Goal: Communication & Community: Participate in discussion

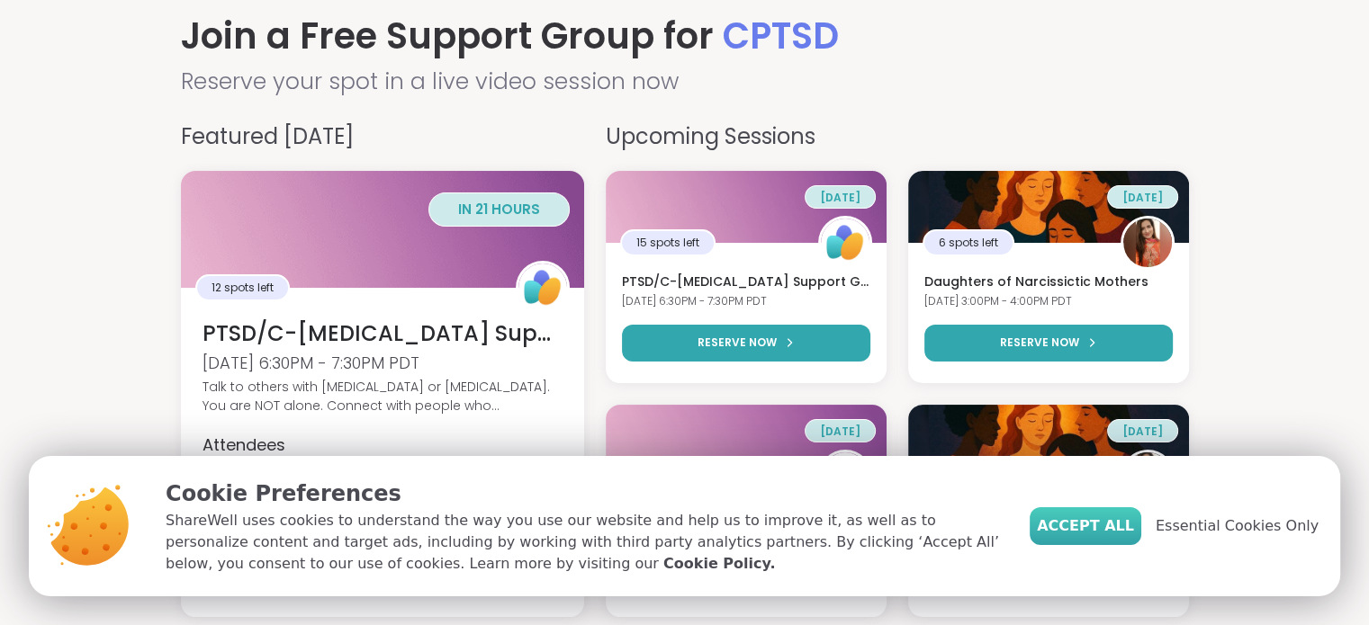
click at [1134, 521] on span "Accept All" at bounding box center [1085, 527] width 97 height 22
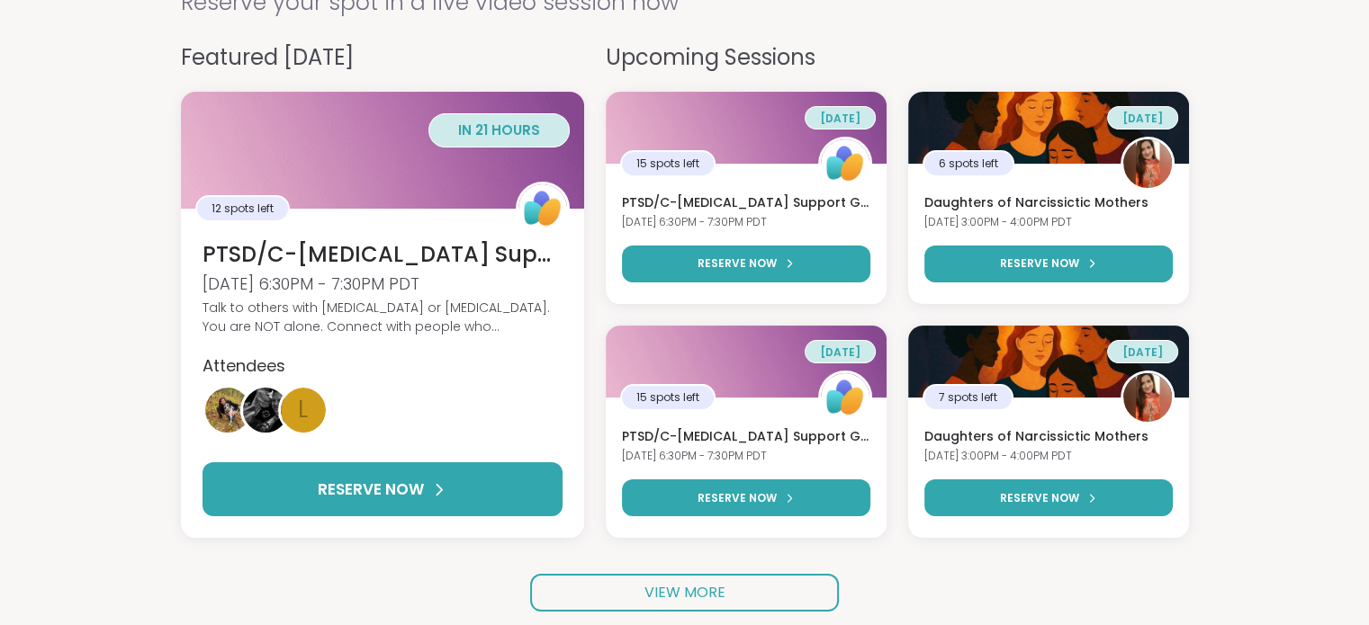
scroll to position [200, 0]
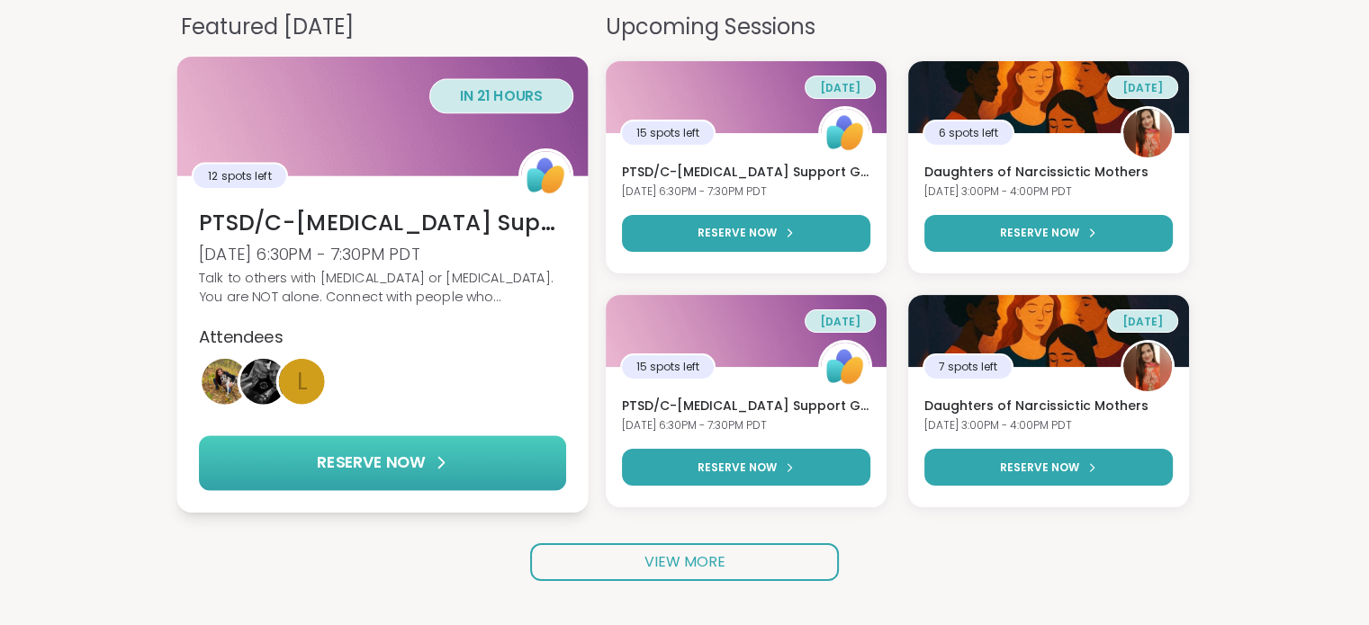
click at [402, 470] on span "RESERVE NOW" at bounding box center [371, 462] width 108 height 23
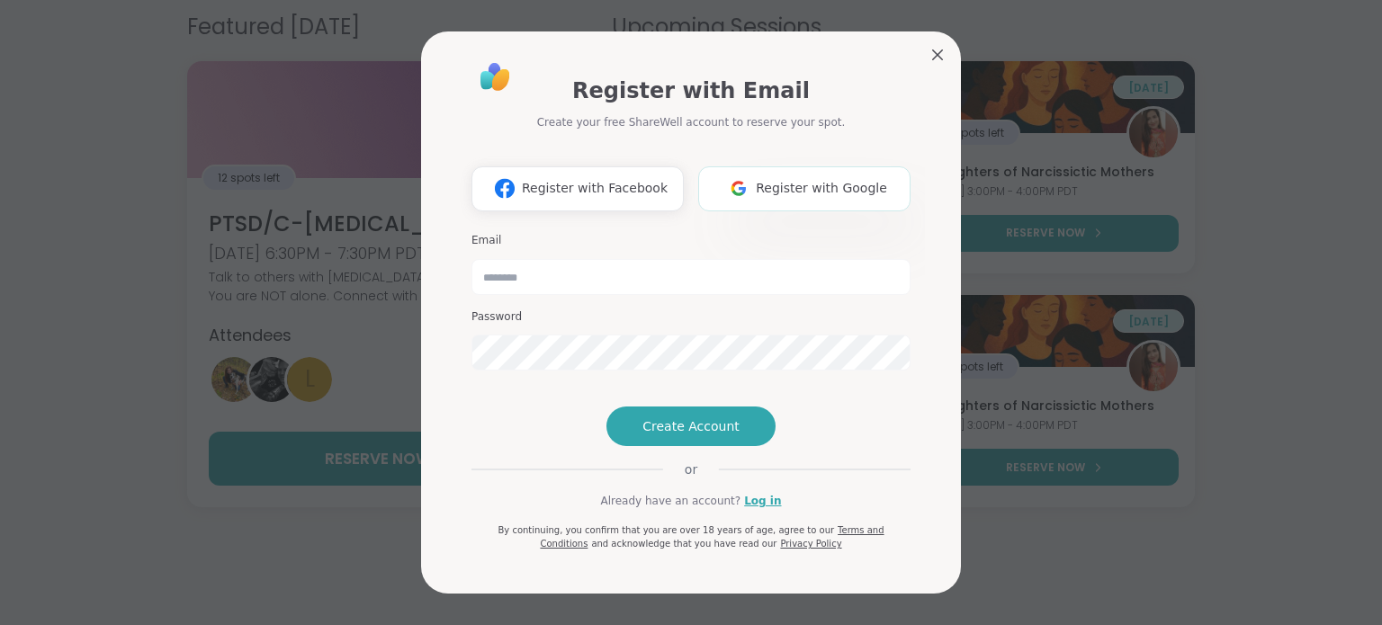
click at [799, 179] on span "Register with Google" at bounding box center [821, 188] width 131 height 19
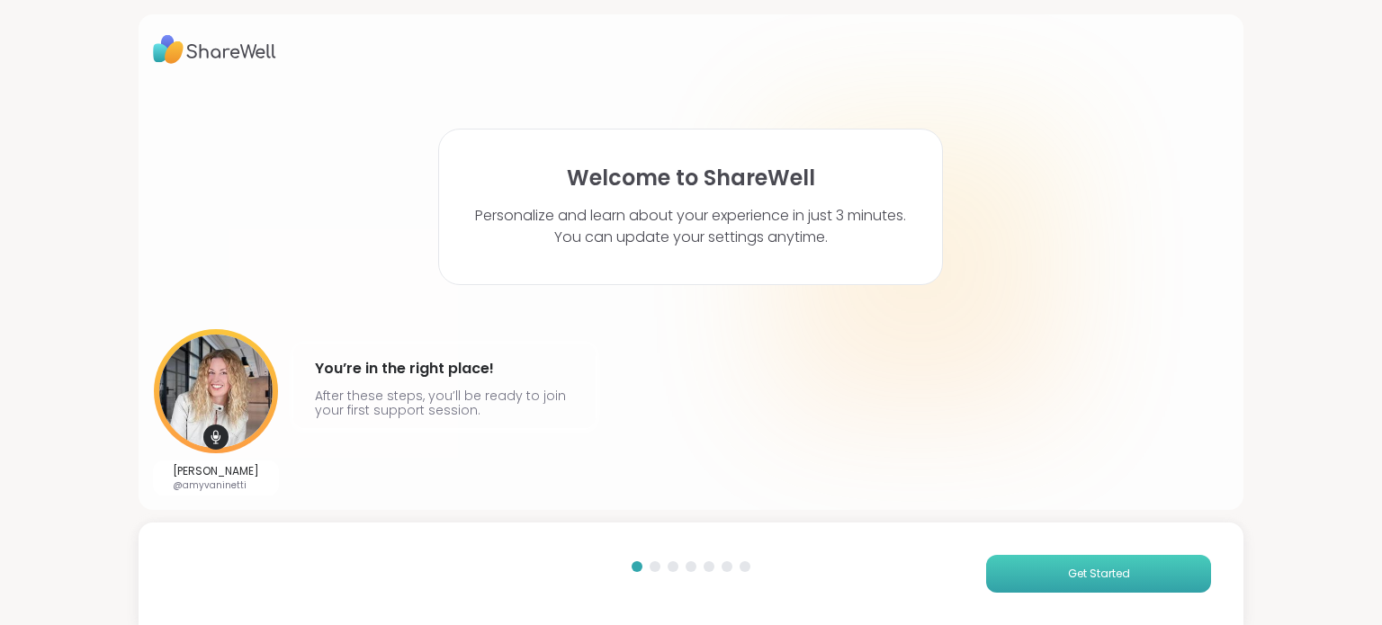
click at [1068, 571] on span "Get Started" at bounding box center [1099, 574] width 62 height 16
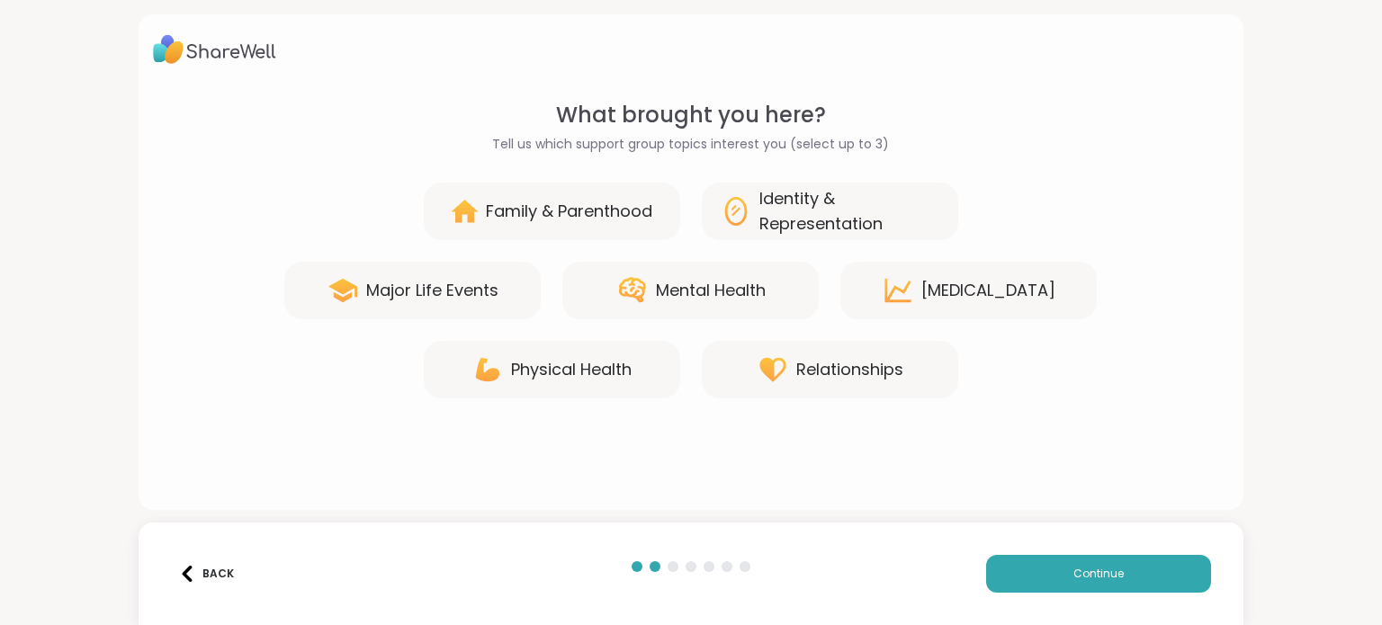
click at [914, 297] on div "[MEDICAL_DATA]" at bounding box center [969, 291] width 256 height 58
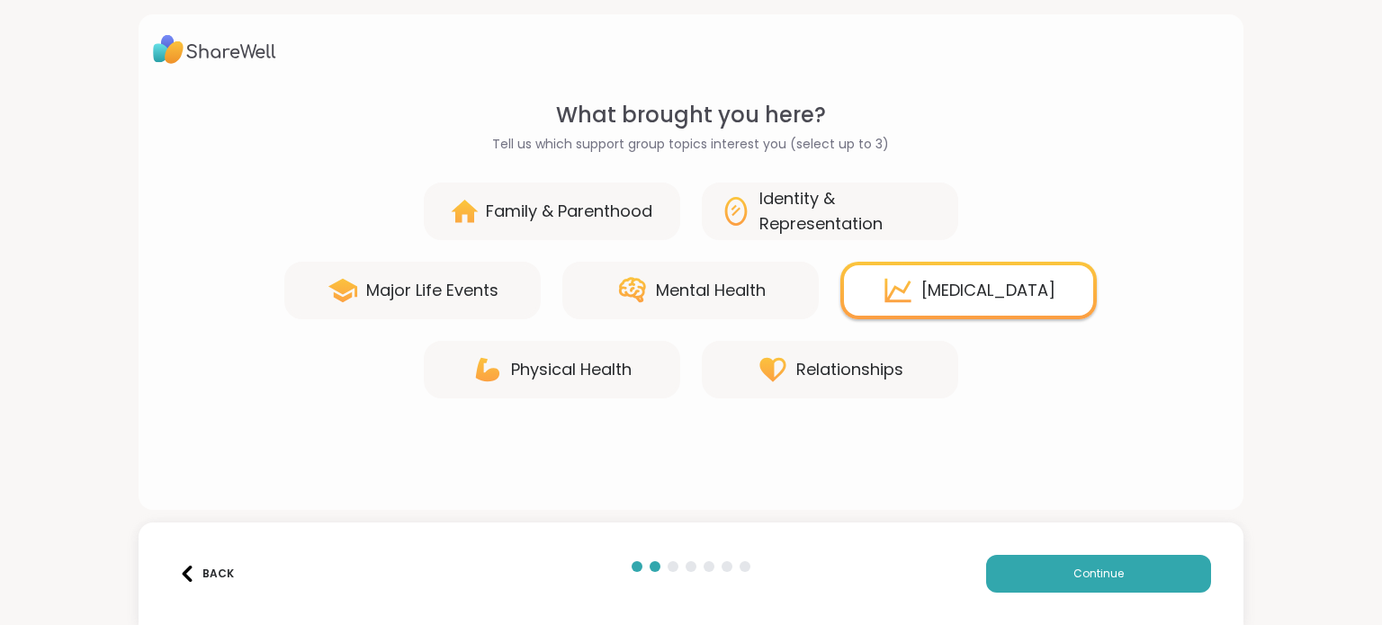
click at [849, 358] on div "Relationships" at bounding box center [849, 369] width 107 height 25
click at [450, 292] on div "Major Life Events" at bounding box center [432, 290] width 132 height 25
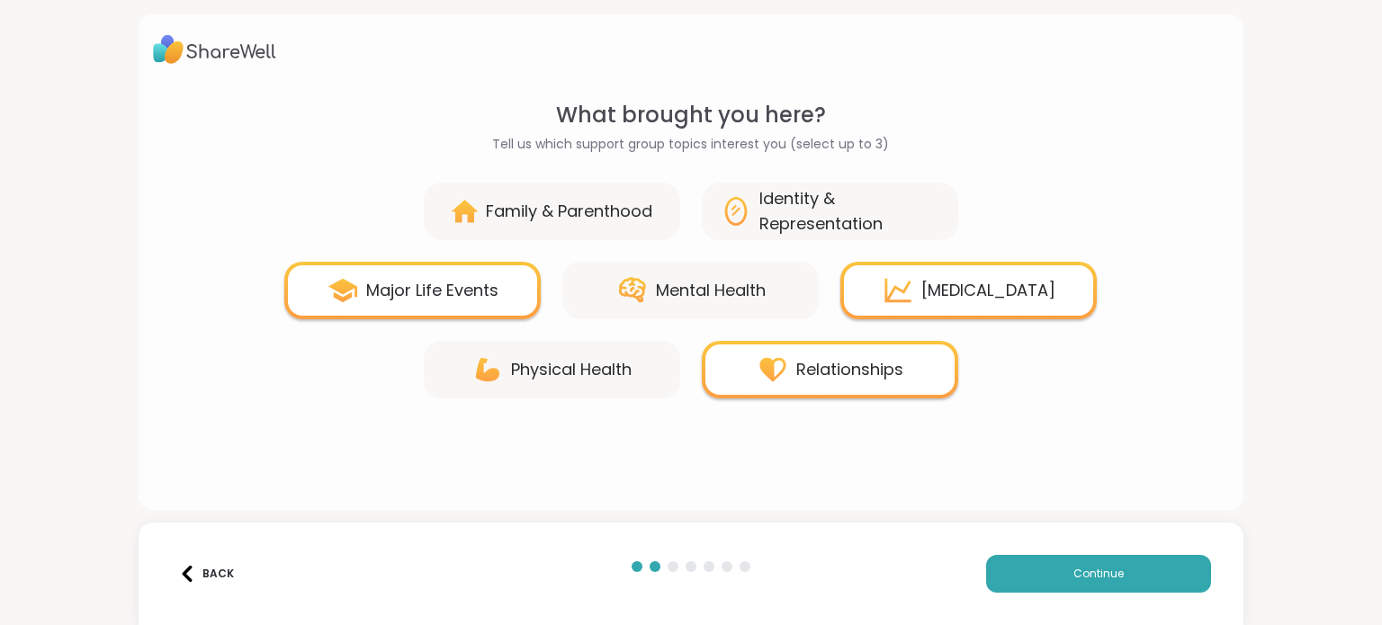
click at [672, 304] on div "Mental Health" at bounding box center [690, 291] width 256 height 58
click at [922, 292] on div "[MEDICAL_DATA]" at bounding box center [989, 290] width 134 height 25
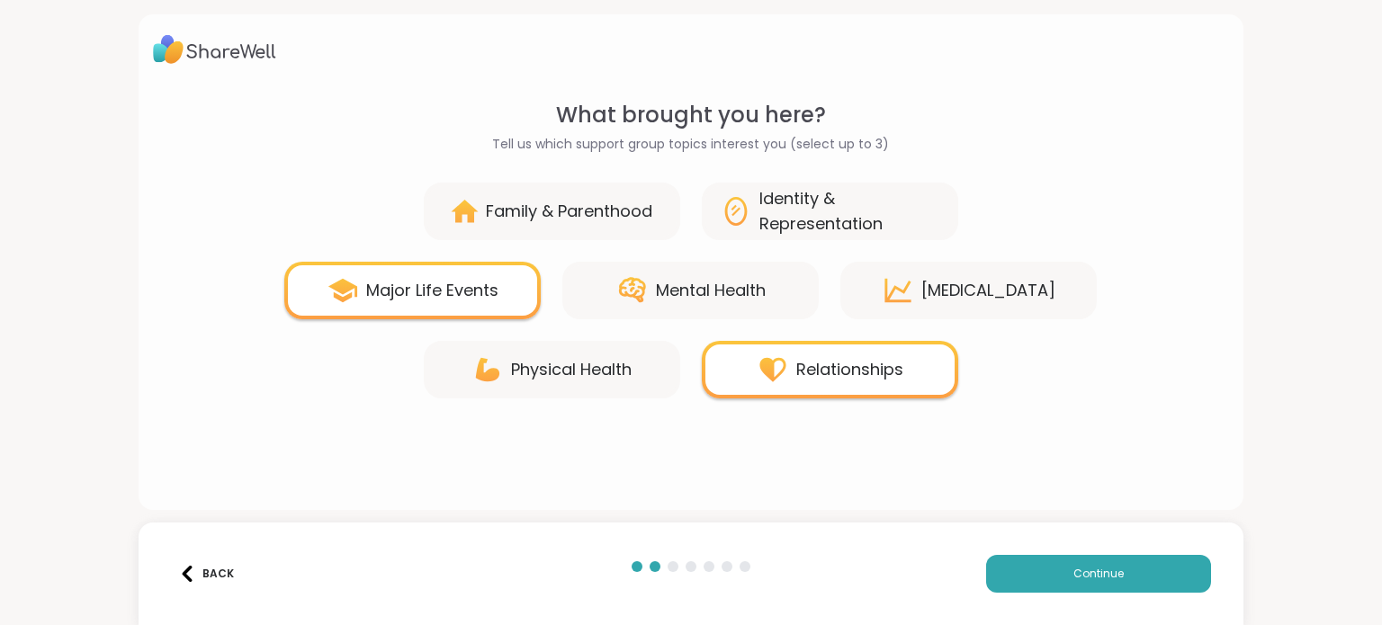
click at [715, 293] on div "Mental Health" at bounding box center [711, 290] width 110 height 25
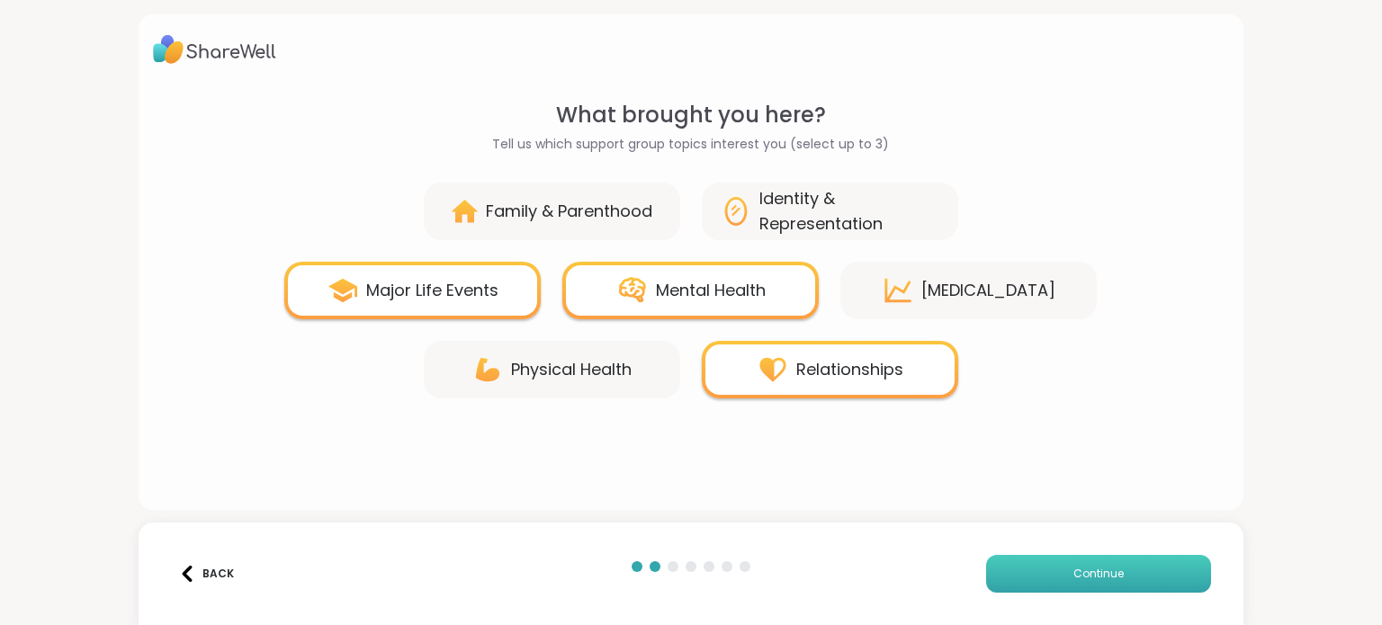
click at [1130, 574] on button "Continue" at bounding box center [1098, 574] width 225 height 38
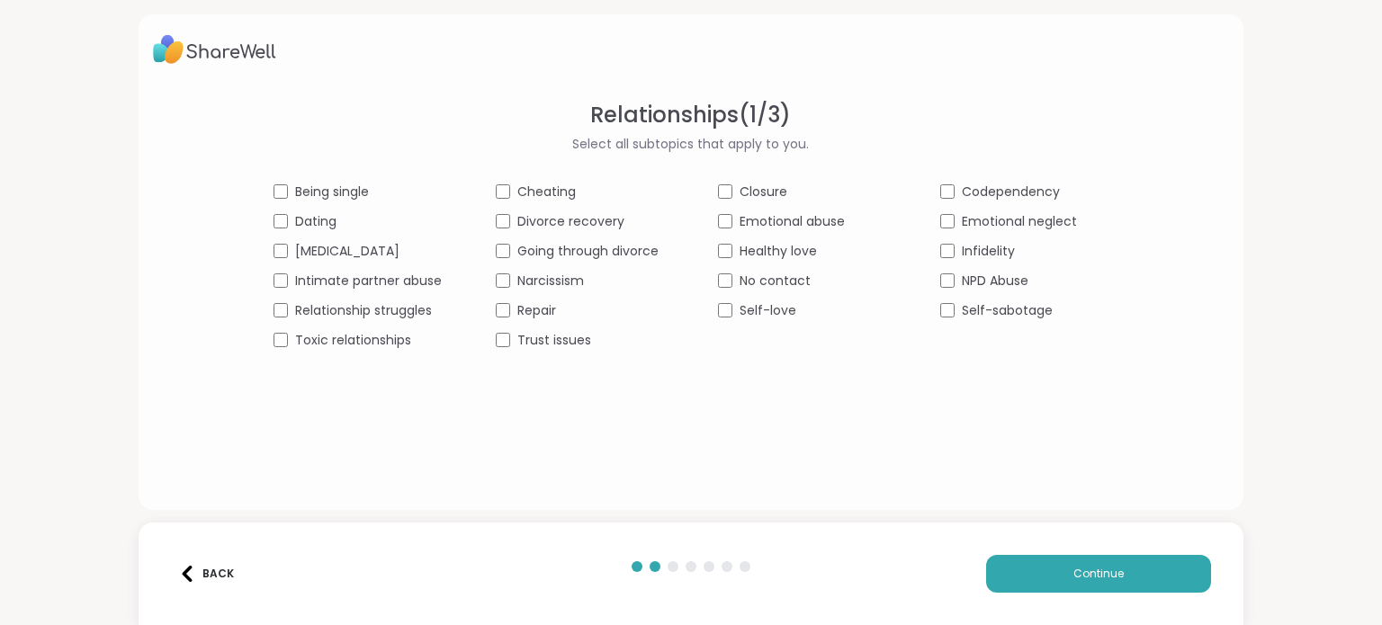
click at [284, 306] on div "Relationship struggles" at bounding box center [358, 310] width 168 height 19
click at [1060, 575] on button "Continue" at bounding box center [1098, 574] width 225 height 38
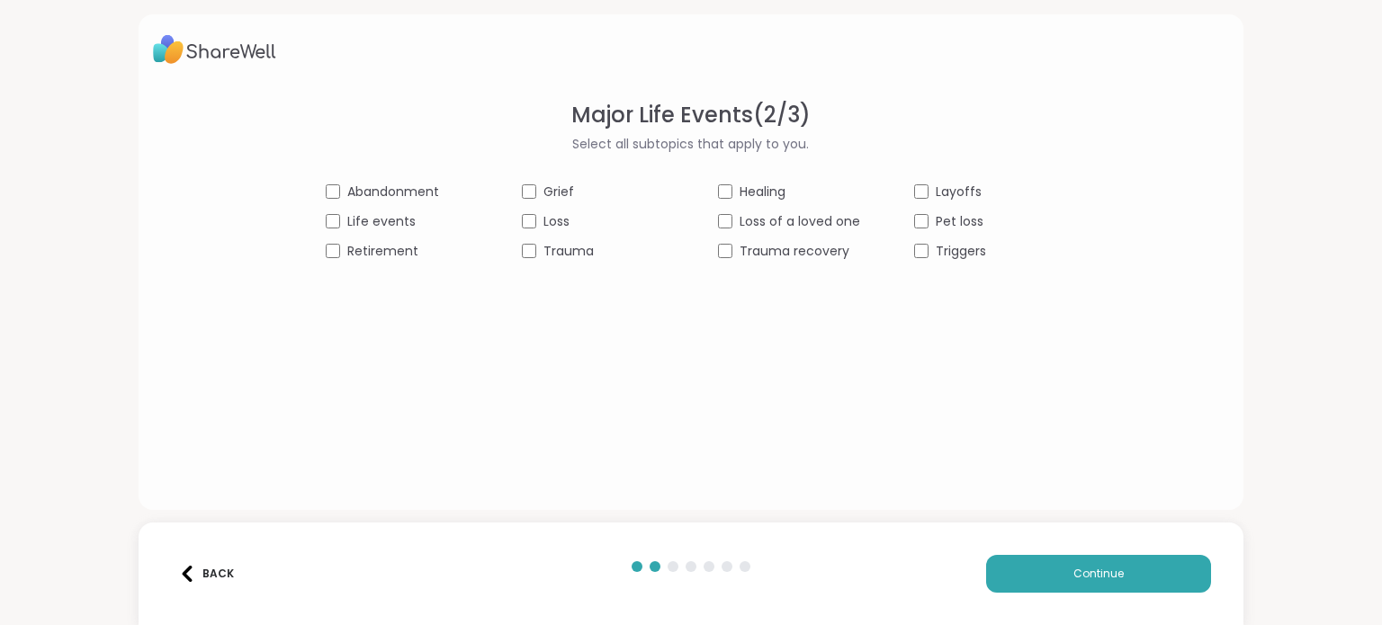
click at [531, 195] on div "Grief" at bounding box center [593, 192] width 142 height 19
click at [1083, 570] on span "Continue" at bounding box center [1099, 574] width 50 height 16
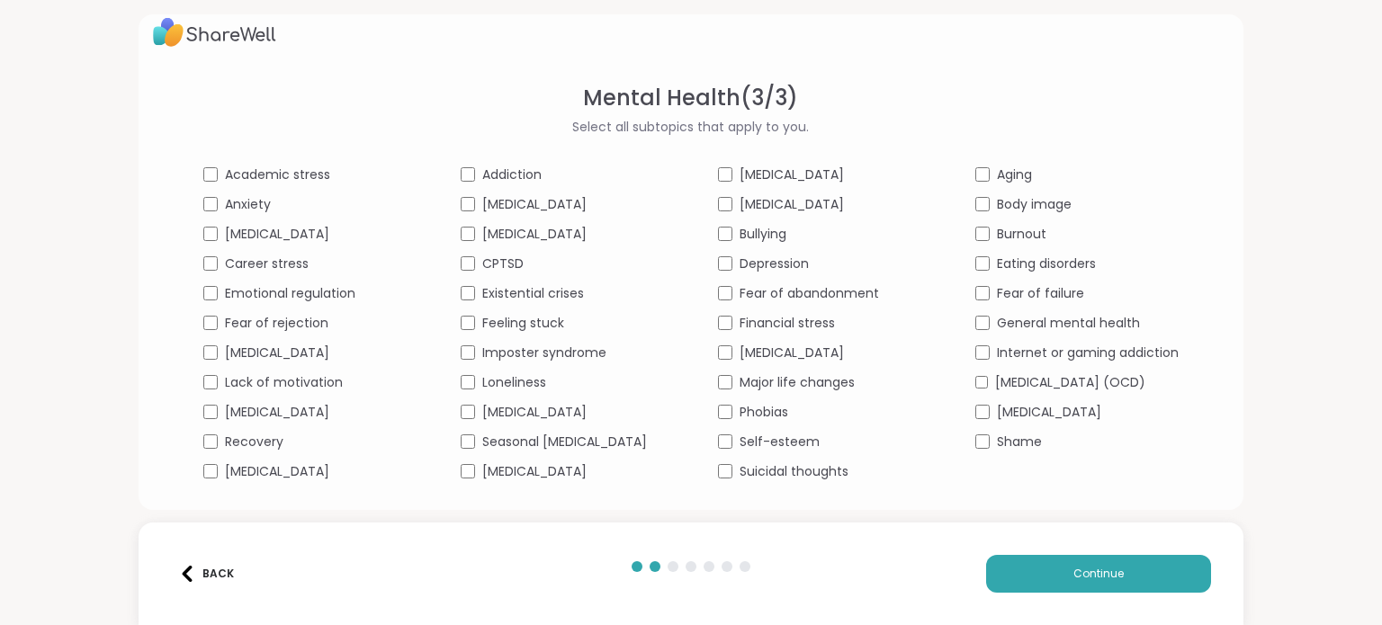
scroll to position [35, 0]
click at [1075, 579] on span "Continue" at bounding box center [1099, 574] width 50 height 16
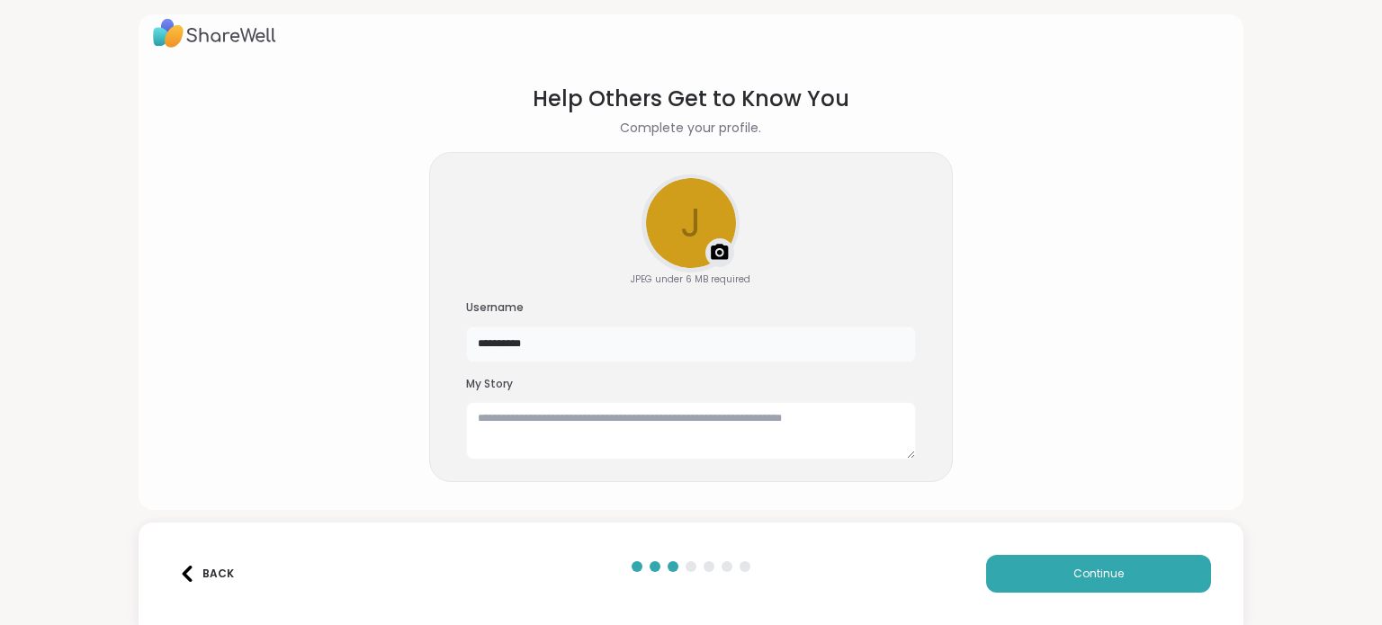
click at [643, 359] on input "**********" at bounding box center [691, 345] width 450 height 36
click at [640, 423] on textarea at bounding box center [691, 431] width 450 height 58
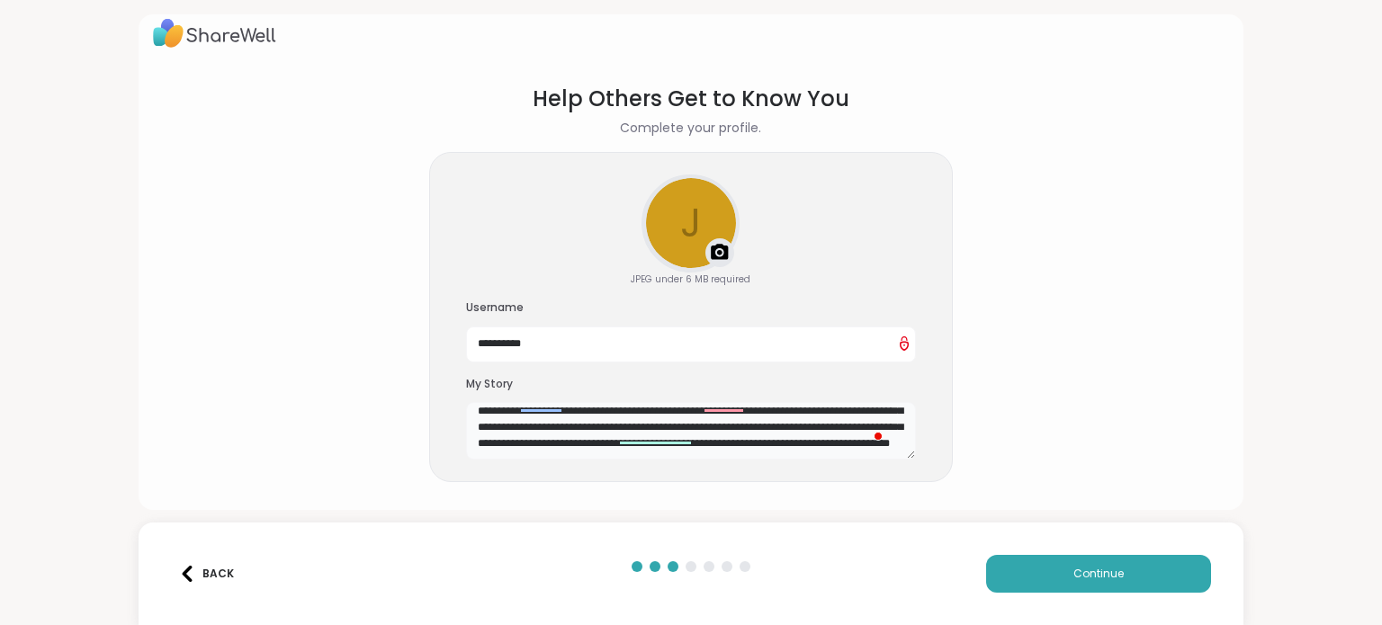
scroll to position [47, 0]
click at [732, 434] on textarea "**********" at bounding box center [691, 431] width 450 height 58
click at [866, 453] on textarea "**********" at bounding box center [691, 431] width 450 height 58
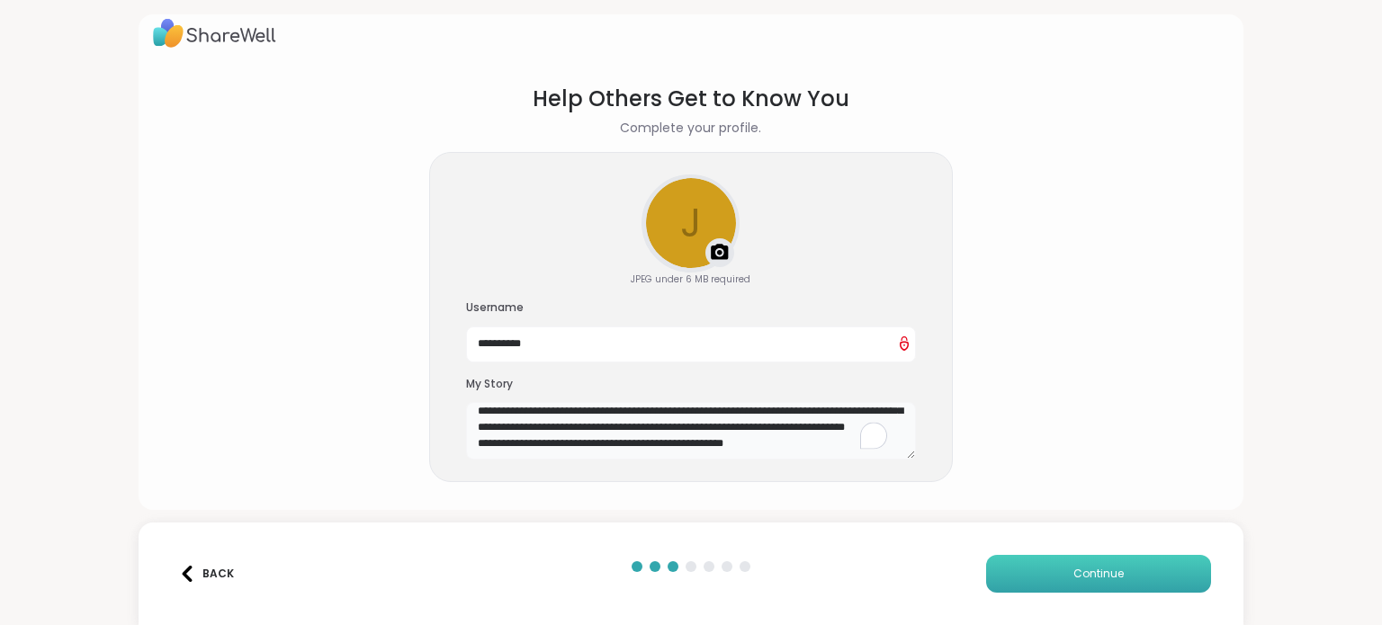
type textarea "**********"
click at [1080, 582] on span "Continue" at bounding box center [1099, 574] width 50 height 16
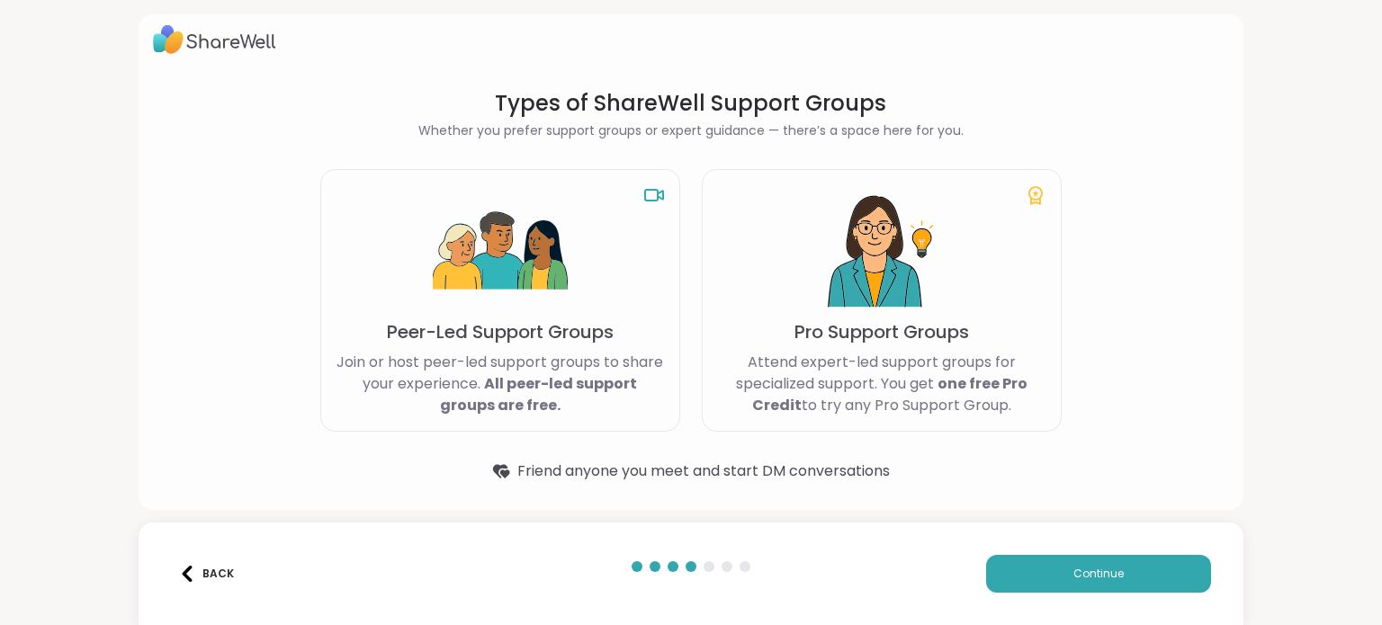
click at [477, 345] on div "Peer-Led Support Groups Join or host peer-led support groups to share your expe…" at bounding box center [500, 300] width 360 height 263
click at [1078, 571] on span "Continue" at bounding box center [1099, 574] width 50 height 16
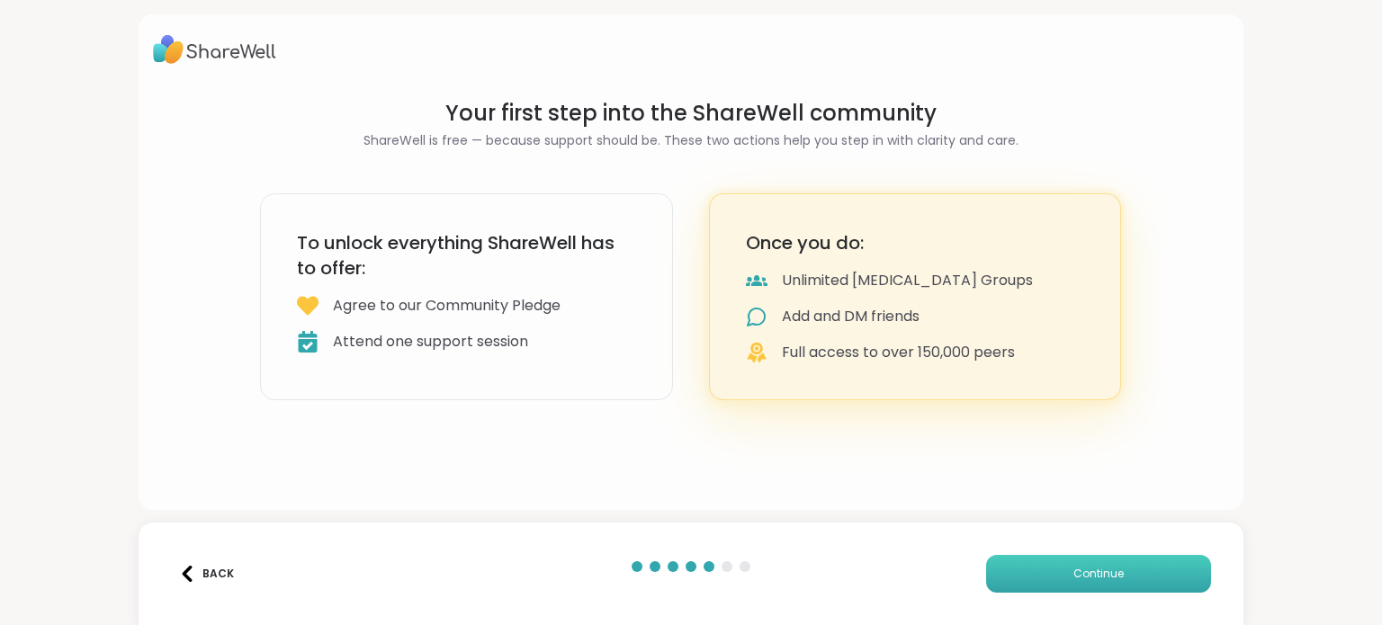
click at [1034, 574] on button "Continue" at bounding box center [1098, 574] width 225 height 38
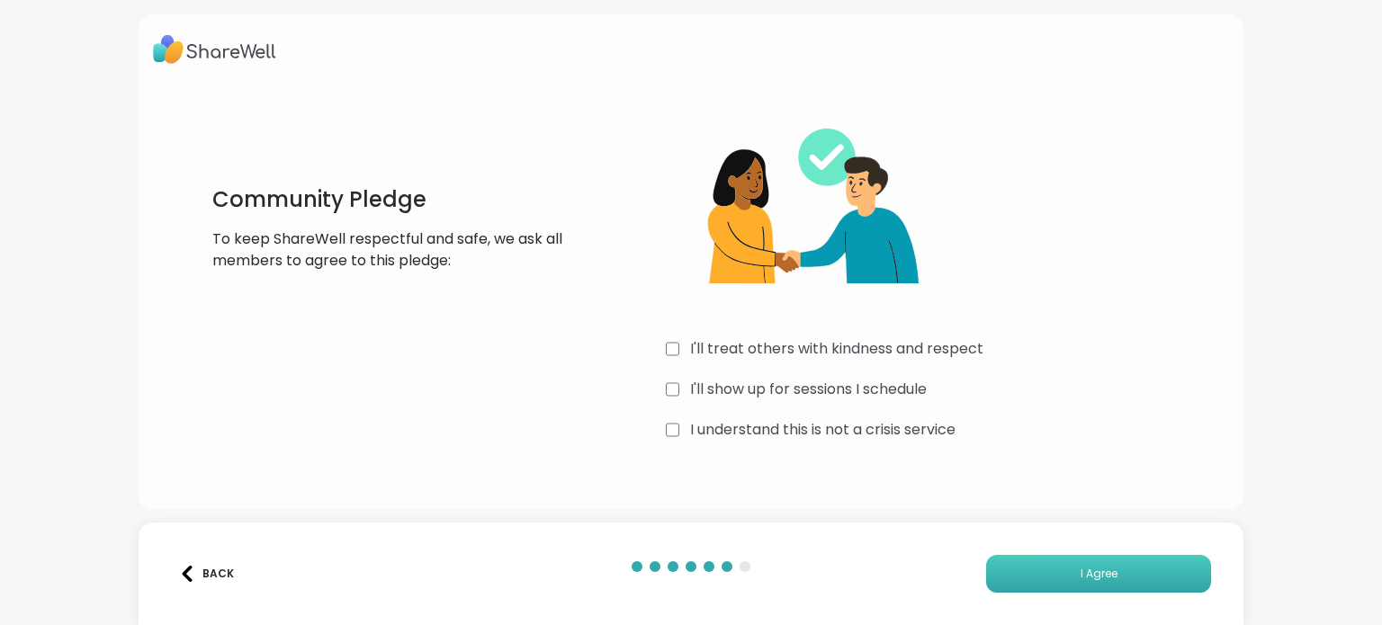
click at [1087, 584] on button "I Agree" at bounding box center [1098, 574] width 225 height 38
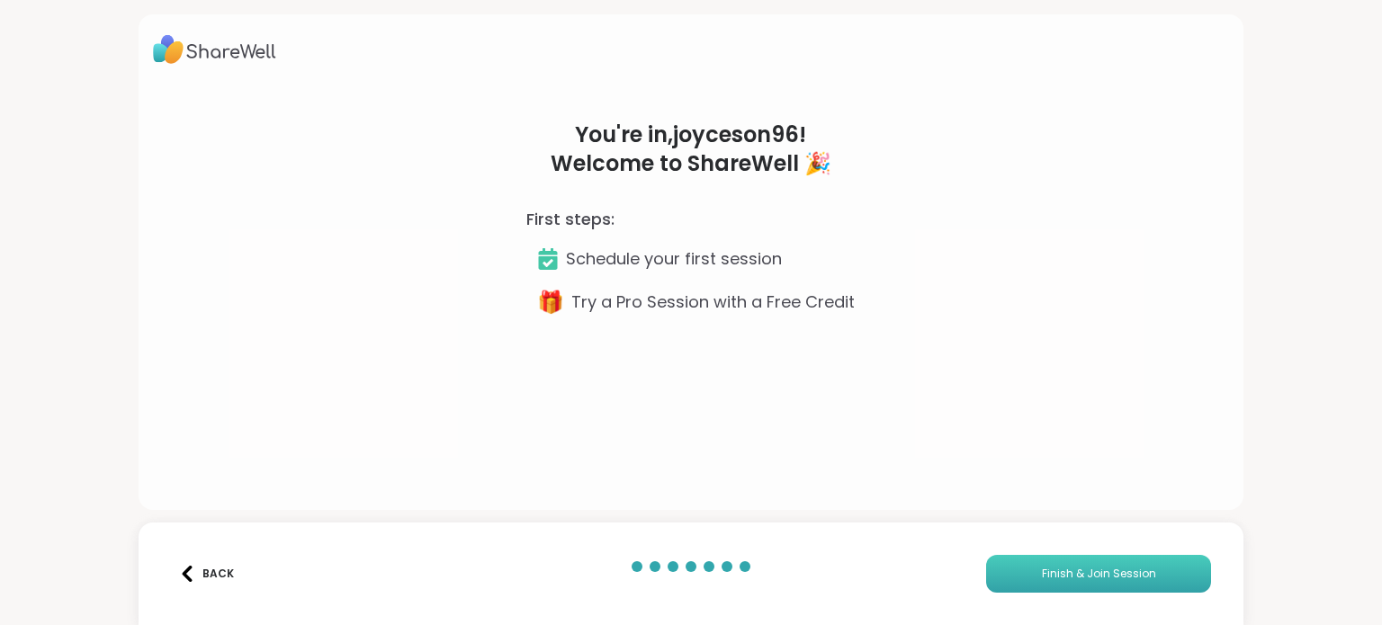
click at [1087, 584] on button "Finish & Join Session" at bounding box center [1098, 574] width 225 height 38
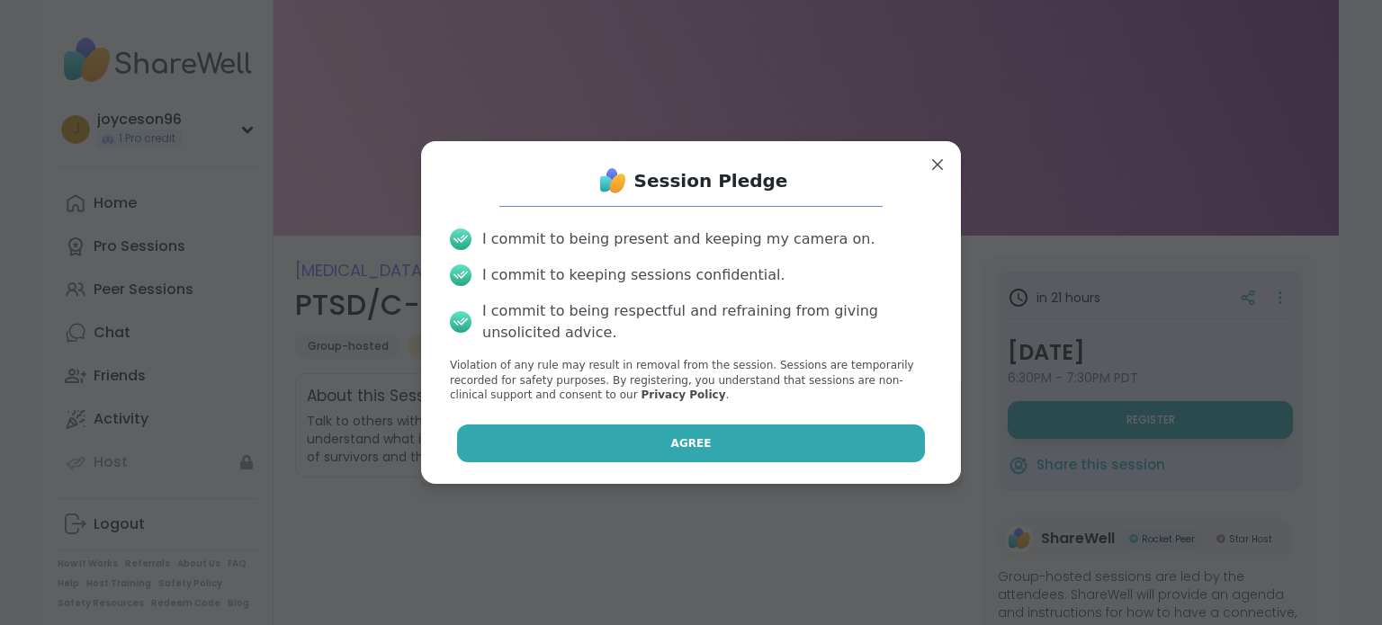
click at [777, 452] on button "Agree" at bounding box center [691, 444] width 469 height 38
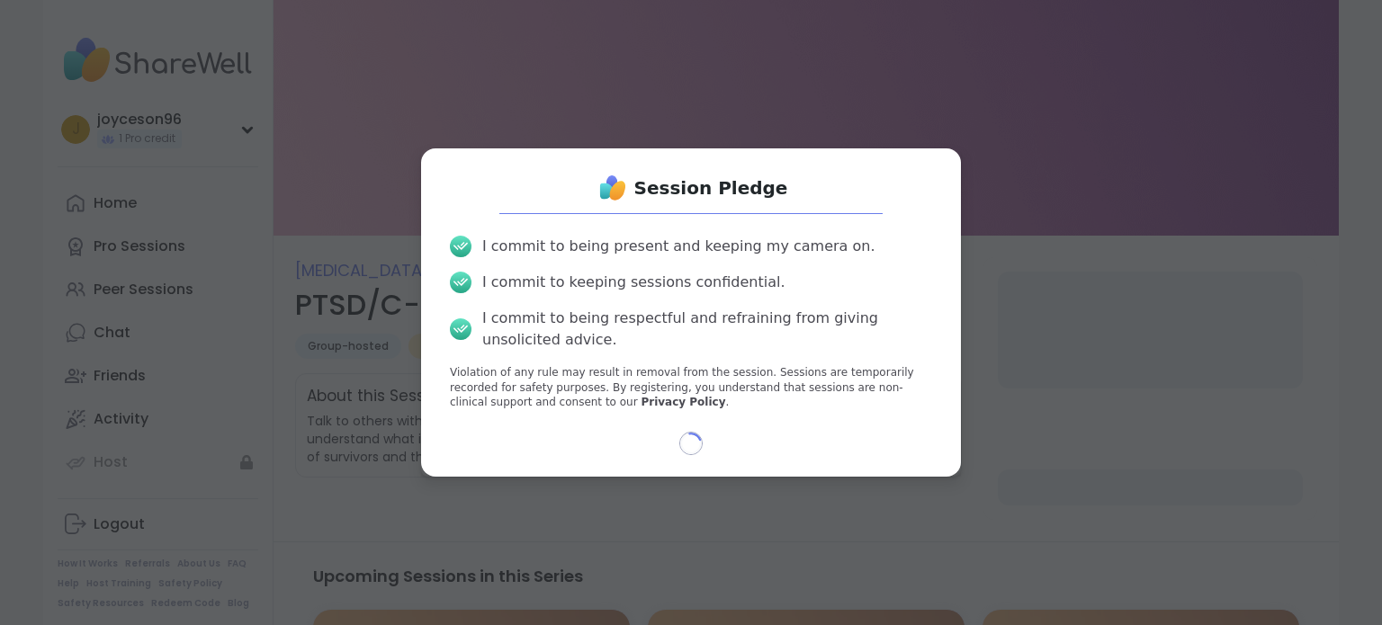
select select "**"
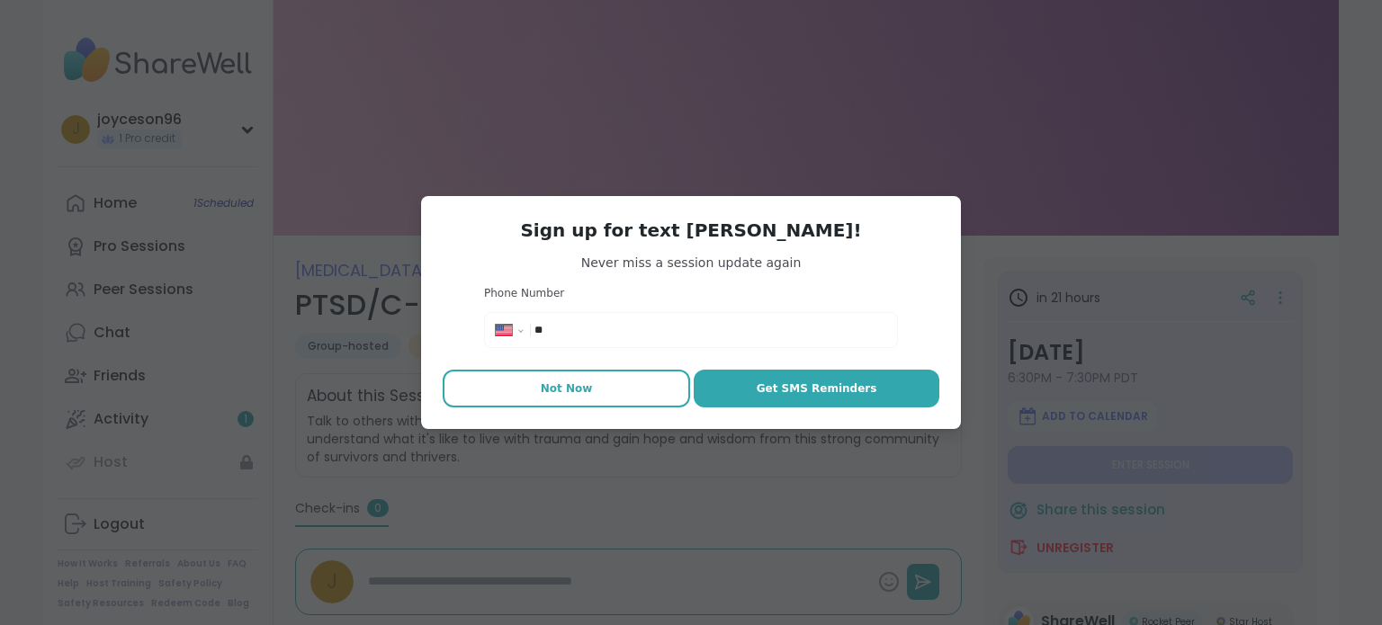
click at [607, 386] on button "Not Now" at bounding box center [566, 389] width 247 height 38
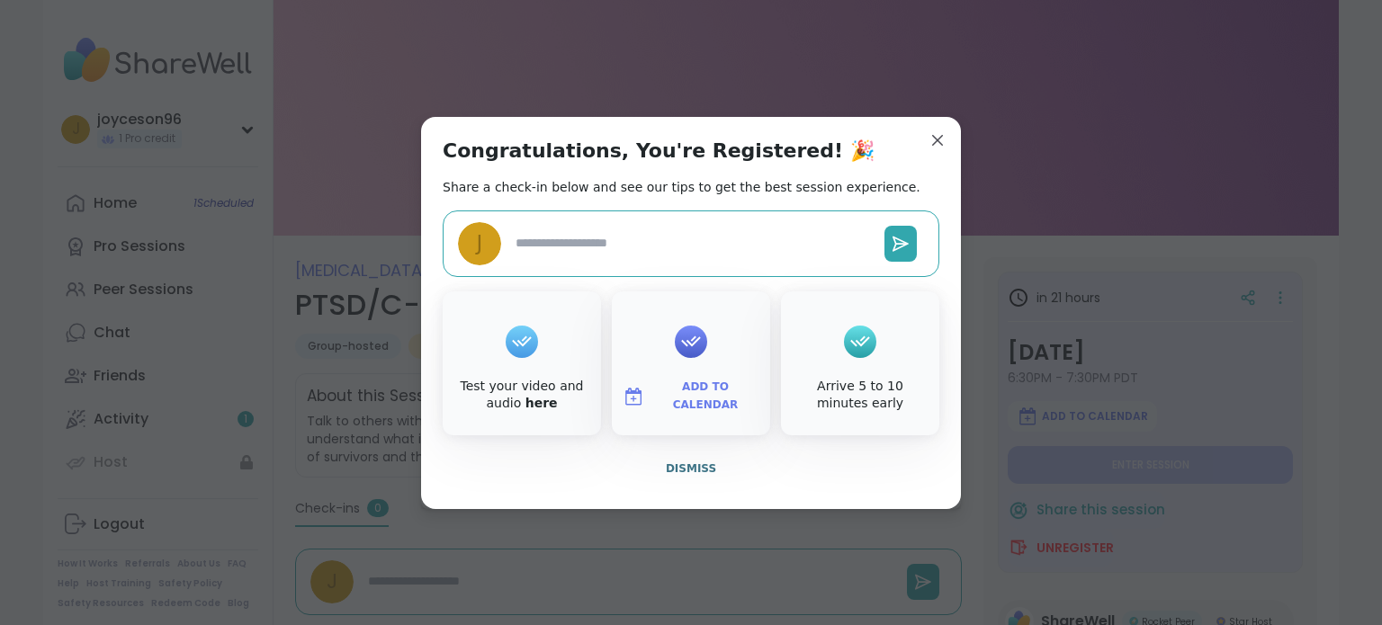
click at [850, 337] on icon at bounding box center [860, 342] width 29 height 28
click at [618, 249] on textarea at bounding box center [692, 243] width 369 height 33
type textarea "*"
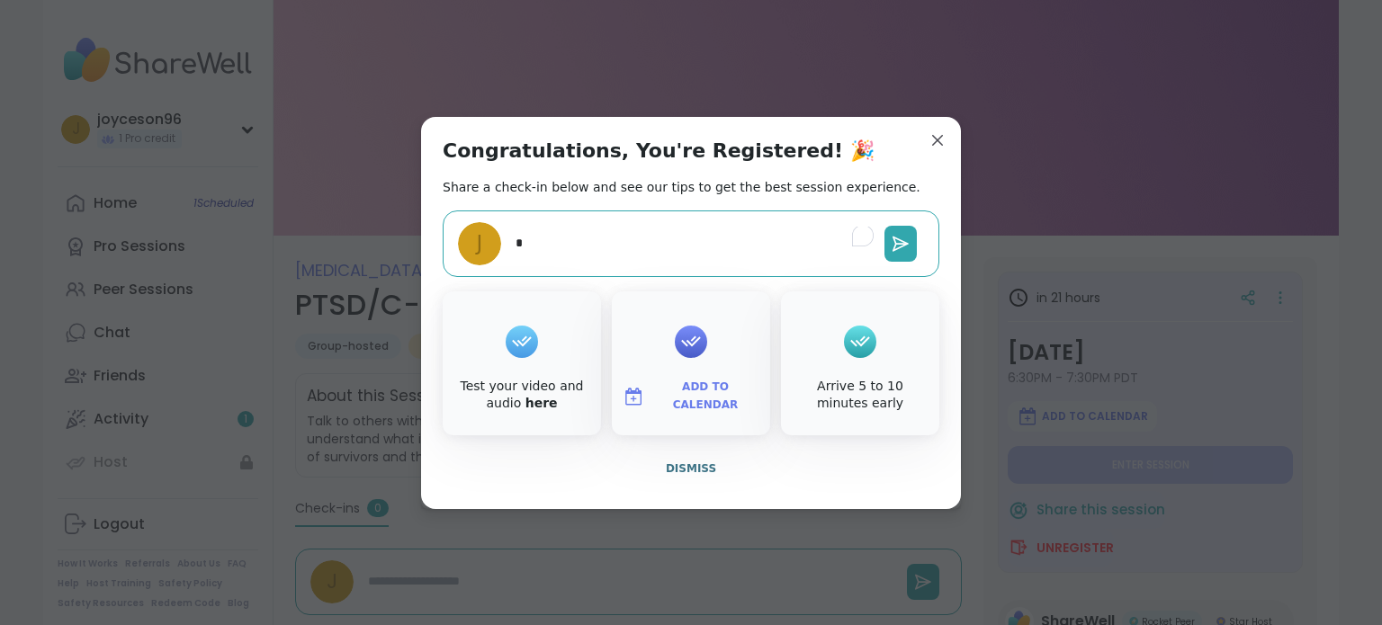
type textarea "**"
type textarea "*"
type textarea "***"
type textarea "*"
type textarea "***"
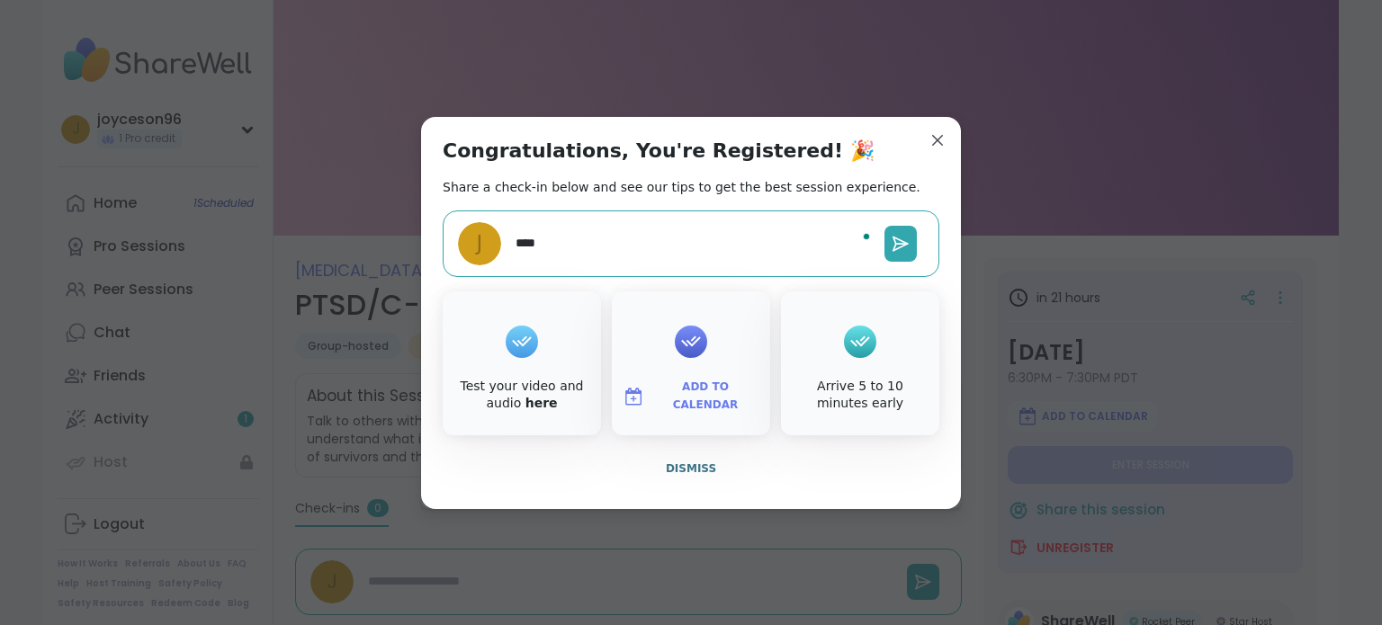
type textarea "*"
type textarea "*****"
type textarea "*"
type textarea "******"
type textarea "*"
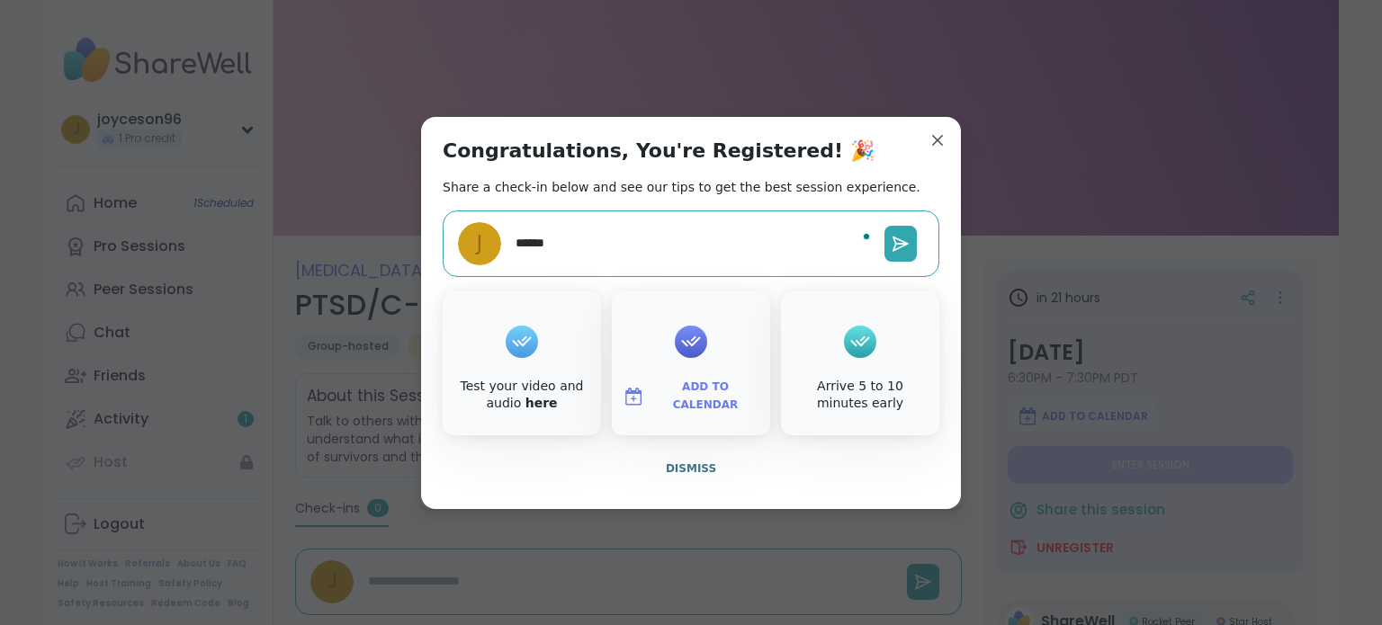
type textarea "*******"
type textarea "*"
type textarea "********"
type textarea "*"
type textarea "*********"
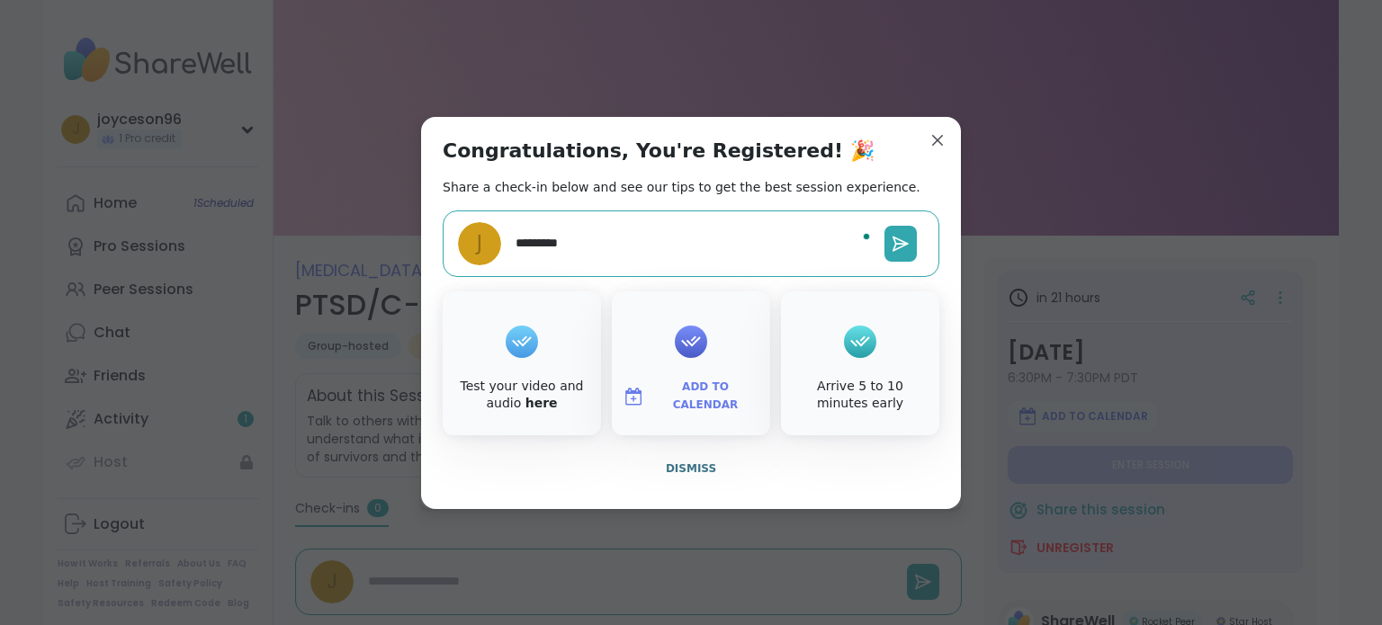
type textarea "*"
type textarea "**********"
type textarea "*"
type textarea "**********"
type textarea "*"
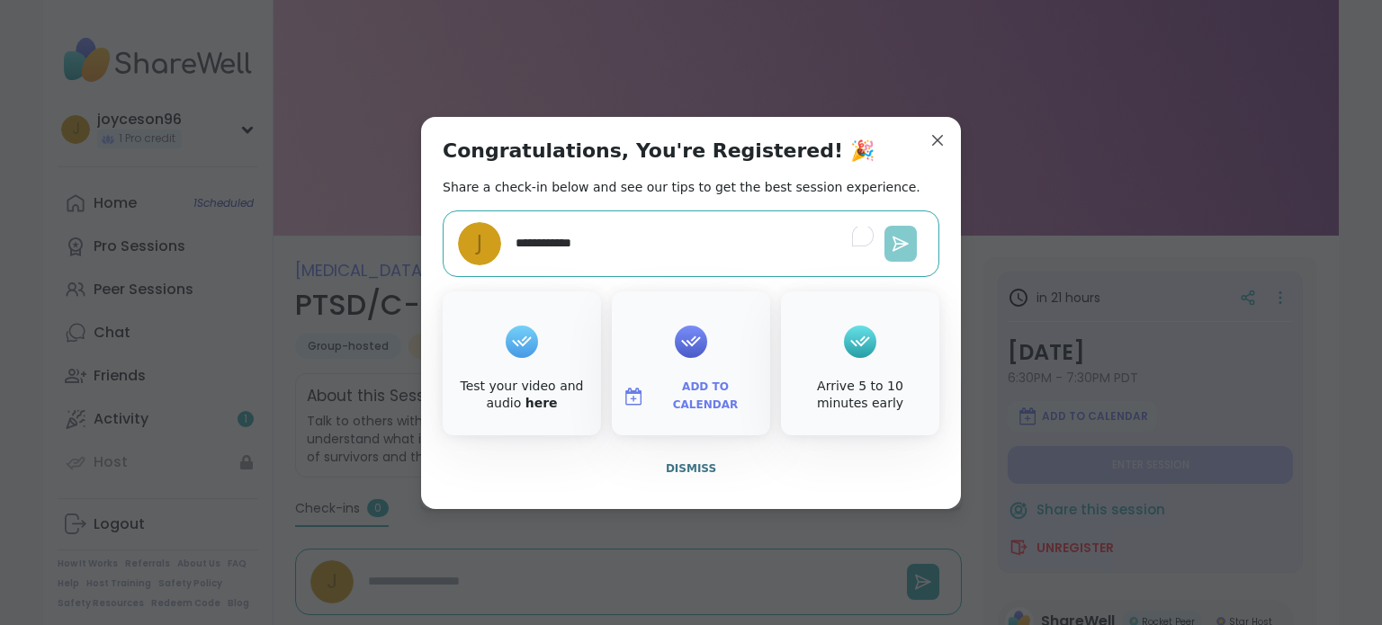
type textarea "**********"
click at [892, 247] on icon at bounding box center [901, 244] width 18 height 18
type textarea "*"
click at [673, 467] on span "Dismiss" at bounding box center [691, 469] width 50 height 13
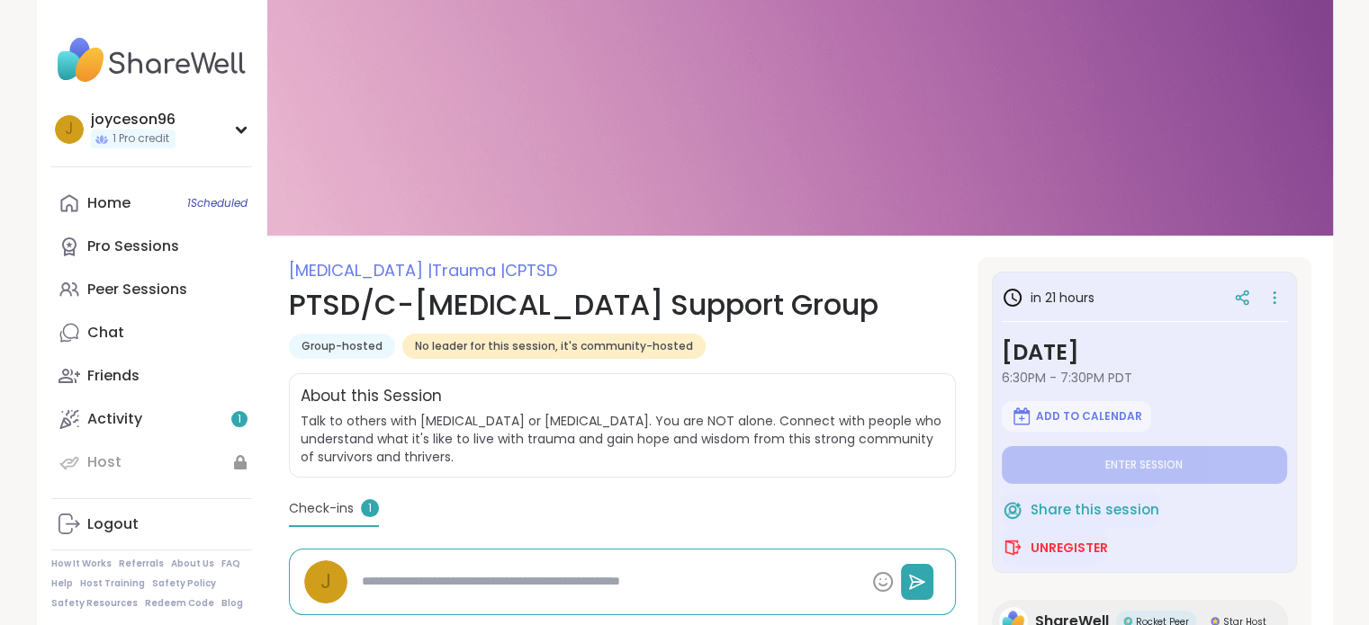
click at [796, 292] on h1 "PTSD/C-[MEDICAL_DATA] Support Group" at bounding box center [622, 304] width 667 height 43
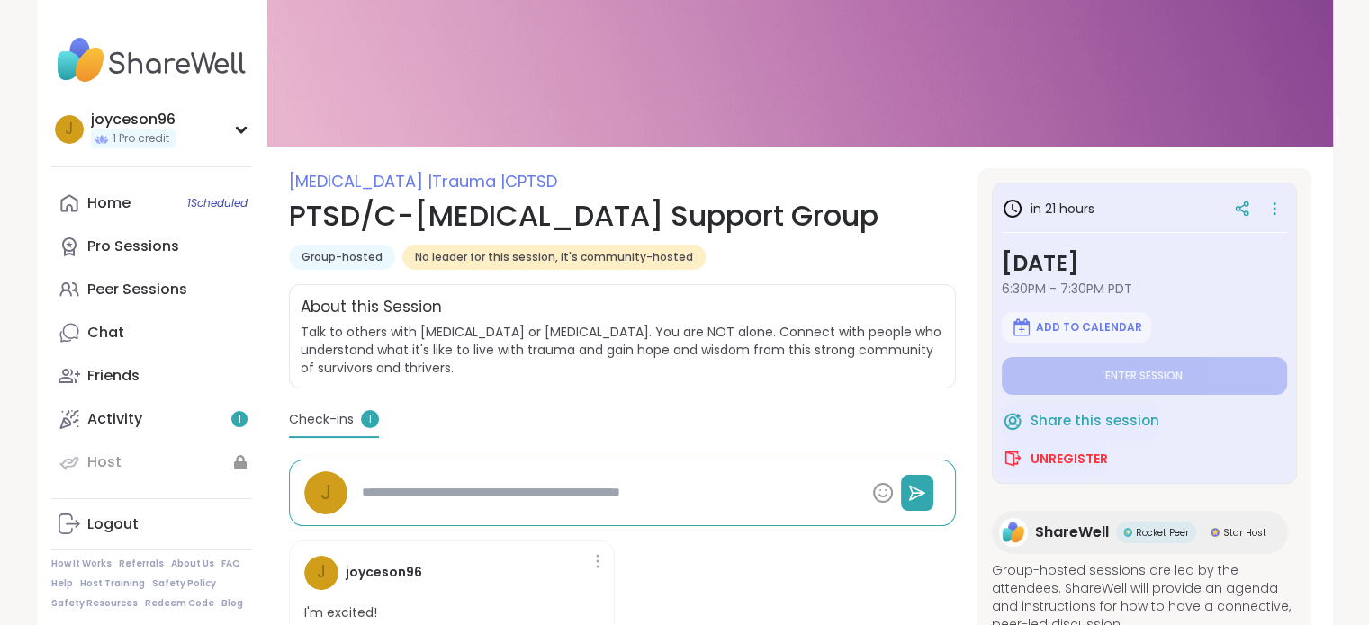
scroll to position [90, 0]
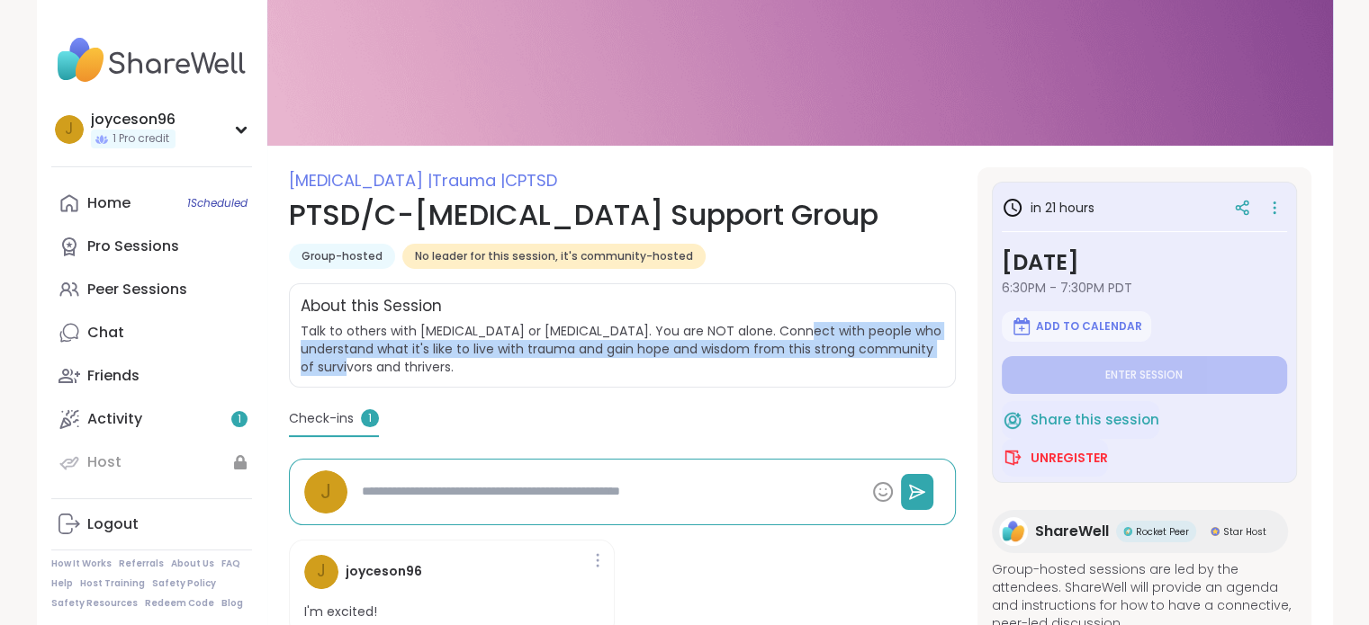
drag, startPoint x: 794, startPoint y: 330, endPoint x: 907, endPoint y: 365, distance: 118.7
click at [905, 363] on span "Talk to others with [MEDICAL_DATA] or [MEDICAL_DATA]. You are NOT alone. Connec…" at bounding box center [622, 349] width 643 height 54
click at [907, 365] on span "Talk to others with [MEDICAL_DATA] or [MEDICAL_DATA]. You are NOT alone. Connec…" at bounding box center [622, 349] width 643 height 54
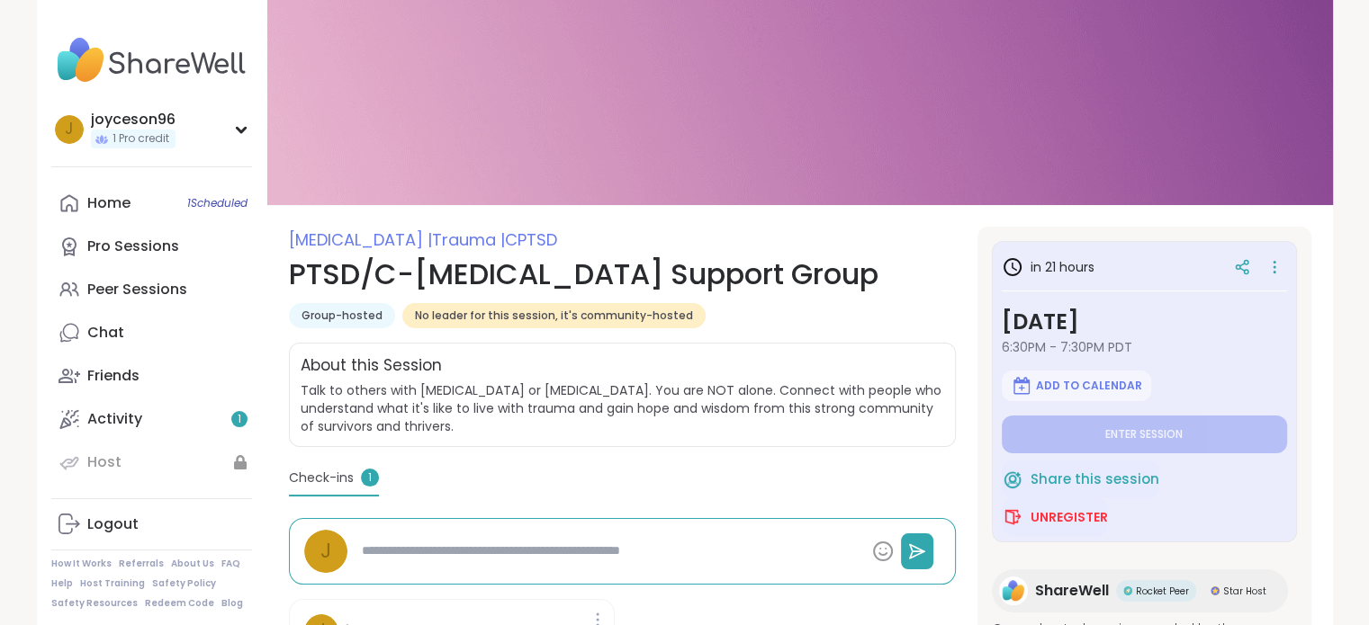
scroll to position [0, 0]
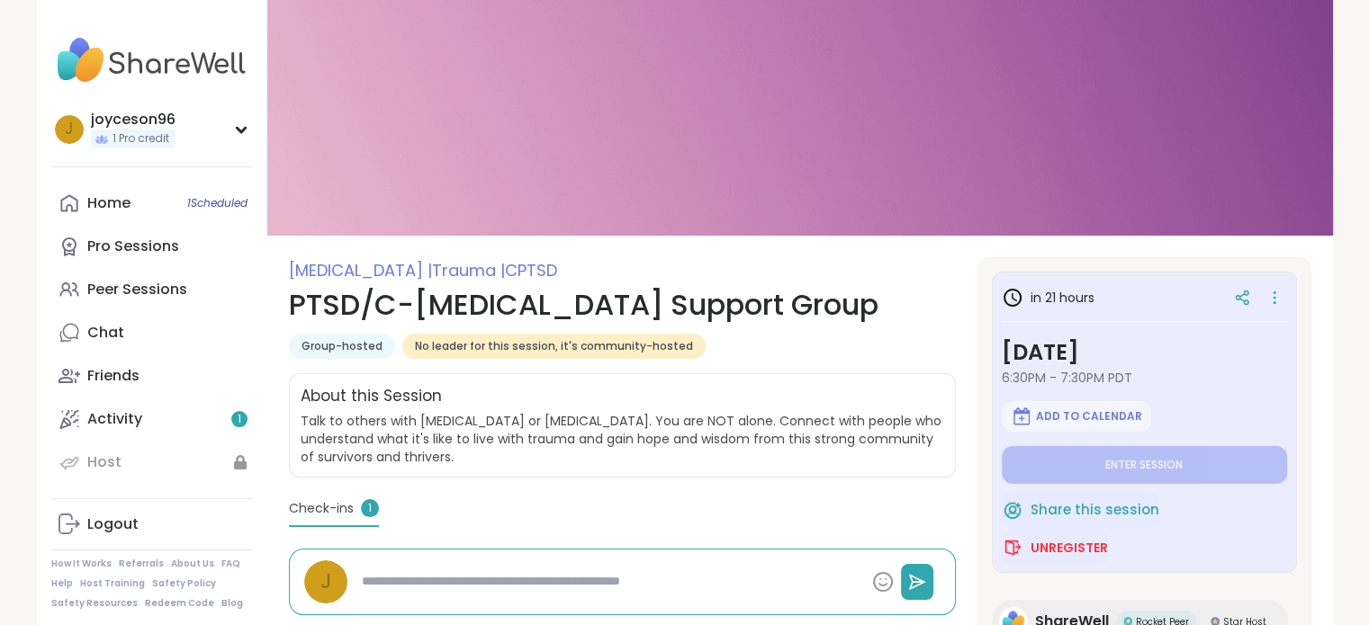
click at [793, 324] on h1 "PTSD/C-[MEDICAL_DATA] Support Group" at bounding box center [622, 304] width 667 height 43
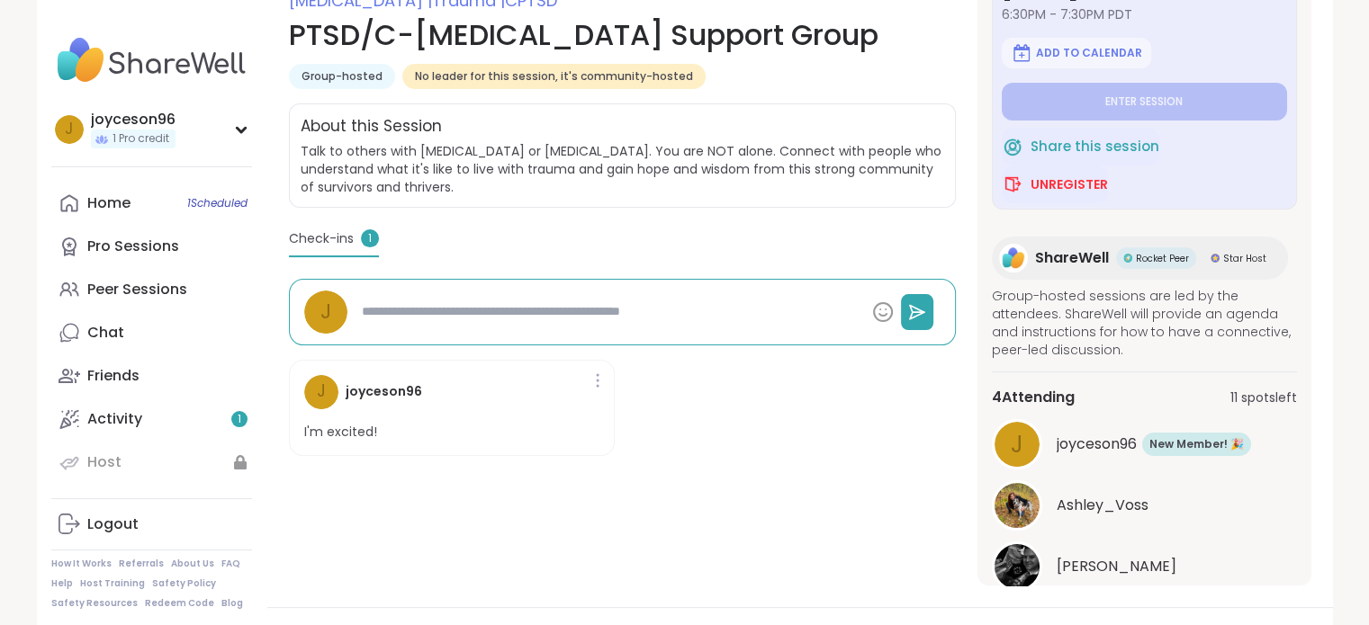
scroll to position [180, 0]
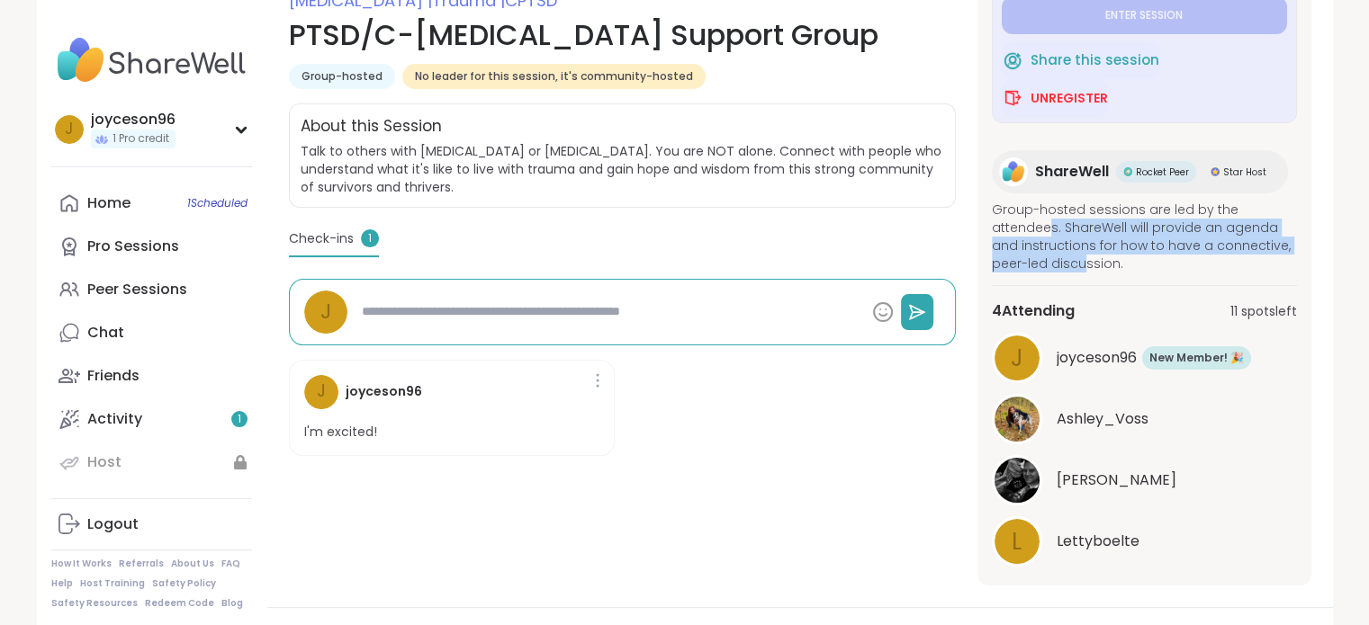
drag, startPoint x: 1051, startPoint y: 226, endPoint x: 1080, endPoint y: 261, distance: 45.4
click at [1080, 261] on span "Group-hosted sessions are led by the attendees. ShareWell will provide an agend…" at bounding box center [1144, 237] width 305 height 72
drag, startPoint x: 1040, startPoint y: 225, endPoint x: 1081, endPoint y: 273, distance: 62.6
click at [1081, 273] on span "Group-hosted sessions are led by the attendees. ShareWell will provide an agend…" at bounding box center [1144, 237] width 305 height 72
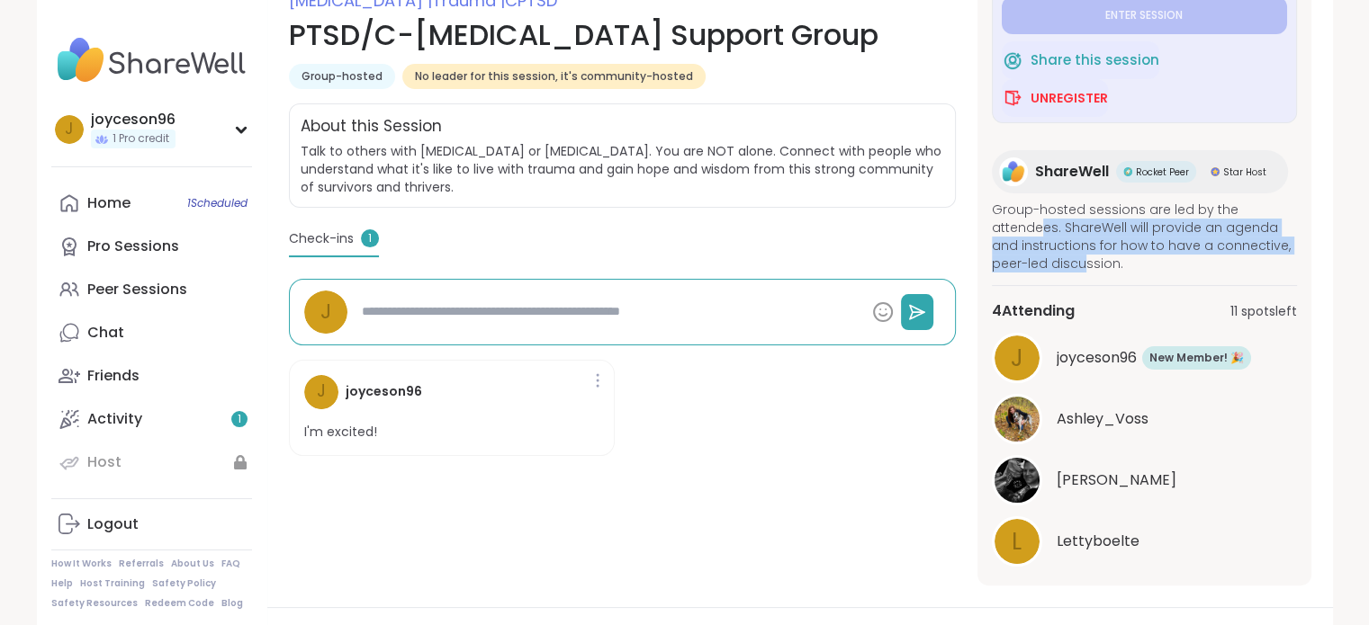
click at [1081, 273] on span "Group-hosted sessions are led by the attendees. ShareWell will provide an agend…" at bounding box center [1144, 237] width 305 height 72
drag, startPoint x: 1127, startPoint y: 271, endPoint x: 999, endPoint y: 227, distance: 135.2
click at [999, 227] on span "Group-hosted sessions are led by the attendees. ShareWell will provide an agend…" at bounding box center [1144, 237] width 305 height 72
click at [1057, 255] on span "Group-hosted sessions are led by the attendees. ShareWell will provide an agend…" at bounding box center [1144, 237] width 305 height 72
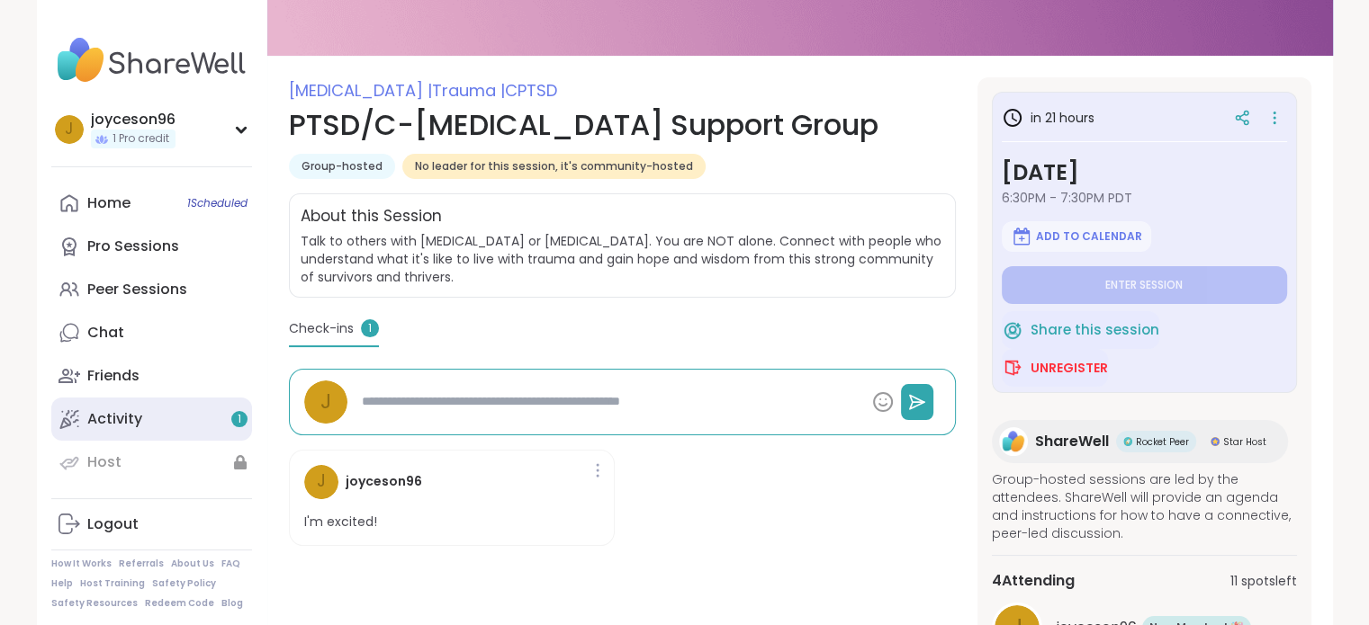
click at [164, 430] on link "Activity 1" at bounding box center [151, 419] width 201 height 43
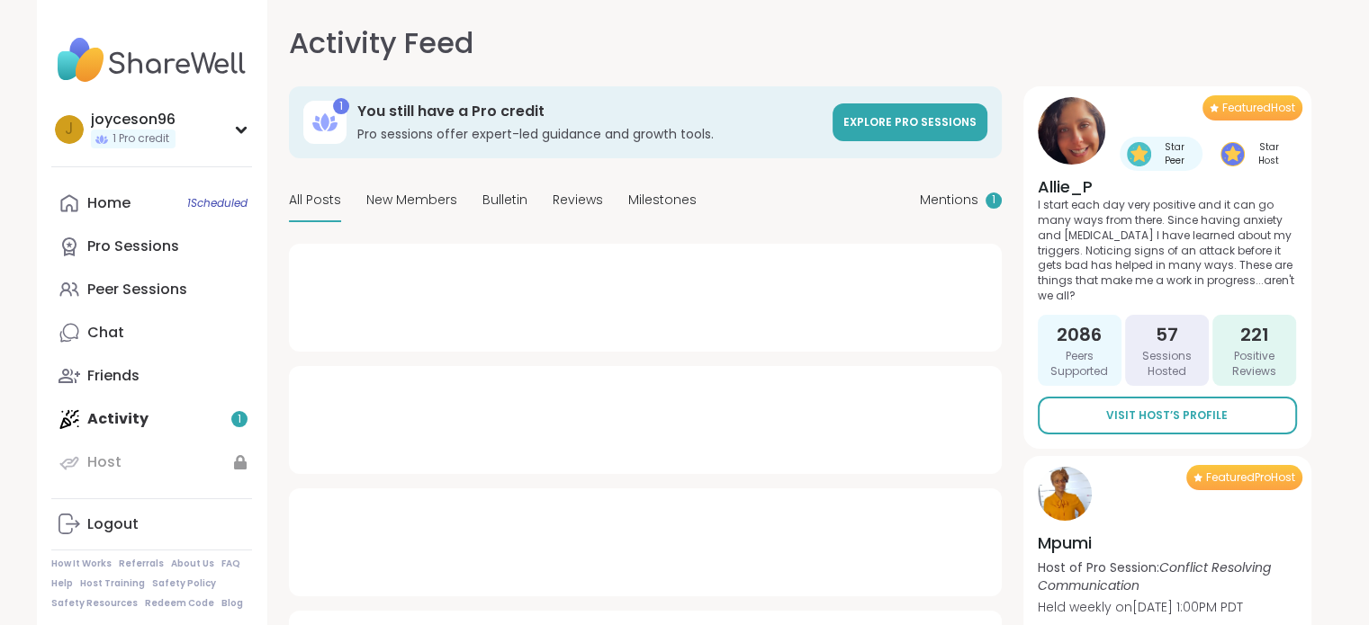
type textarea "*"
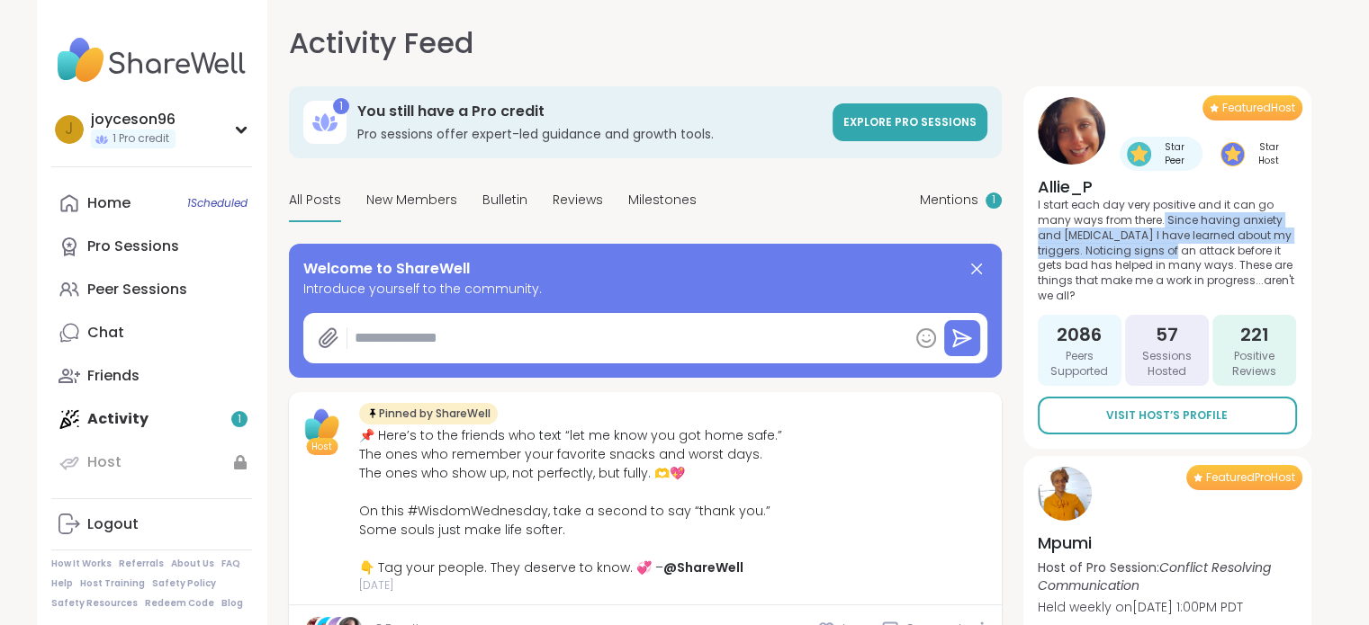
drag, startPoint x: 1160, startPoint y: 219, endPoint x: 1174, endPoint y: 251, distance: 35.5
click at [1174, 250] on p "I start each day very positive and it can go many ways from there. Since having…" at bounding box center [1167, 251] width 259 height 106
click at [1174, 251] on p "I start each day very positive and it can go many ways from there. Since having…" at bounding box center [1167, 251] width 259 height 106
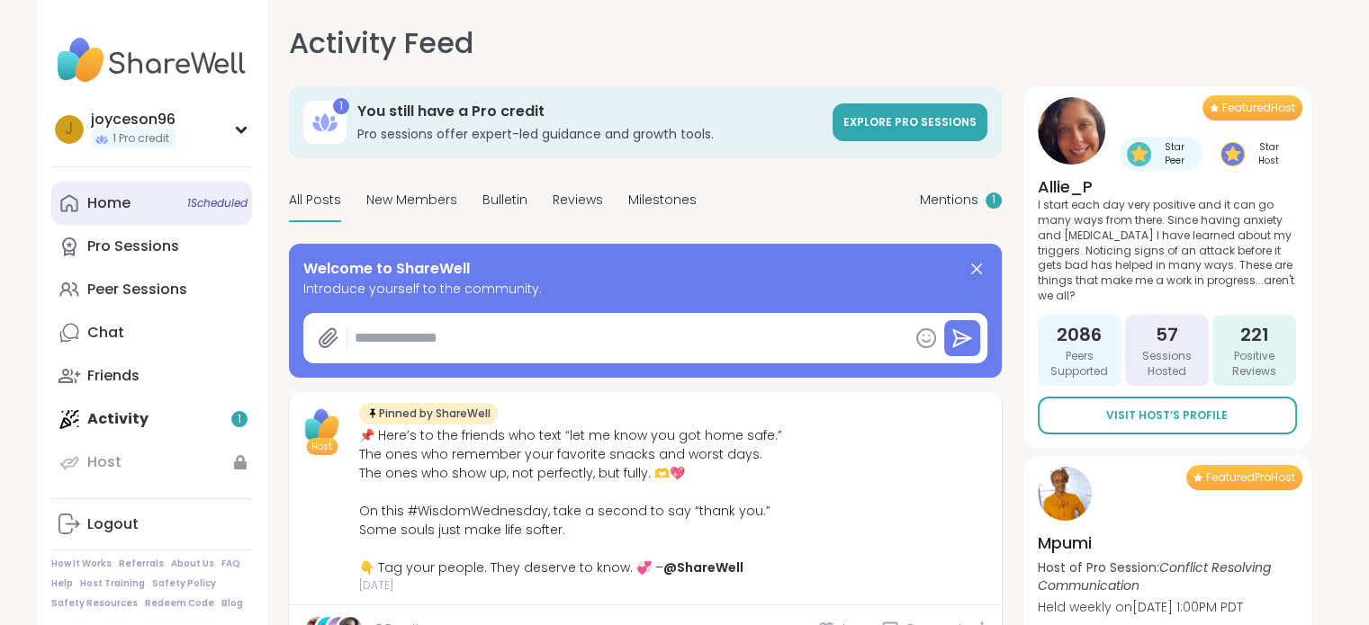
click at [134, 208] on link "Home 1 Scheduled" at bounding box center [151, 203] width 201 height 43
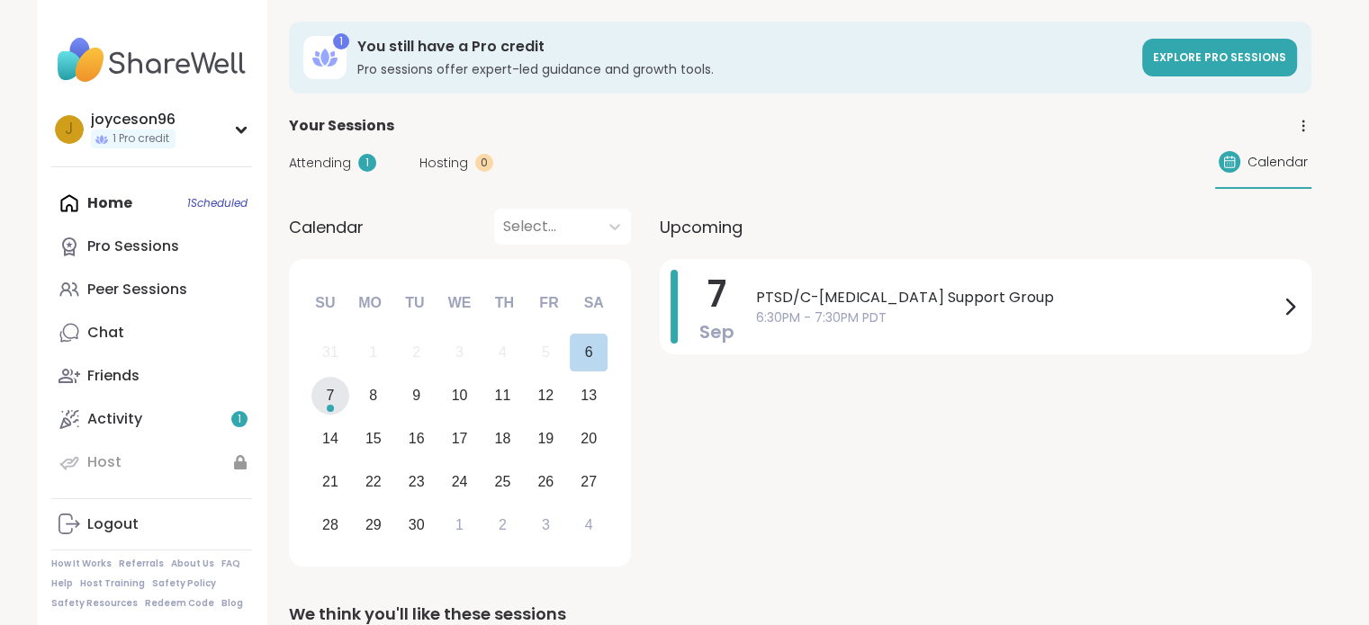
click at [332, 400] on div "7" at bounding box center [330, 395] width 8 height 24
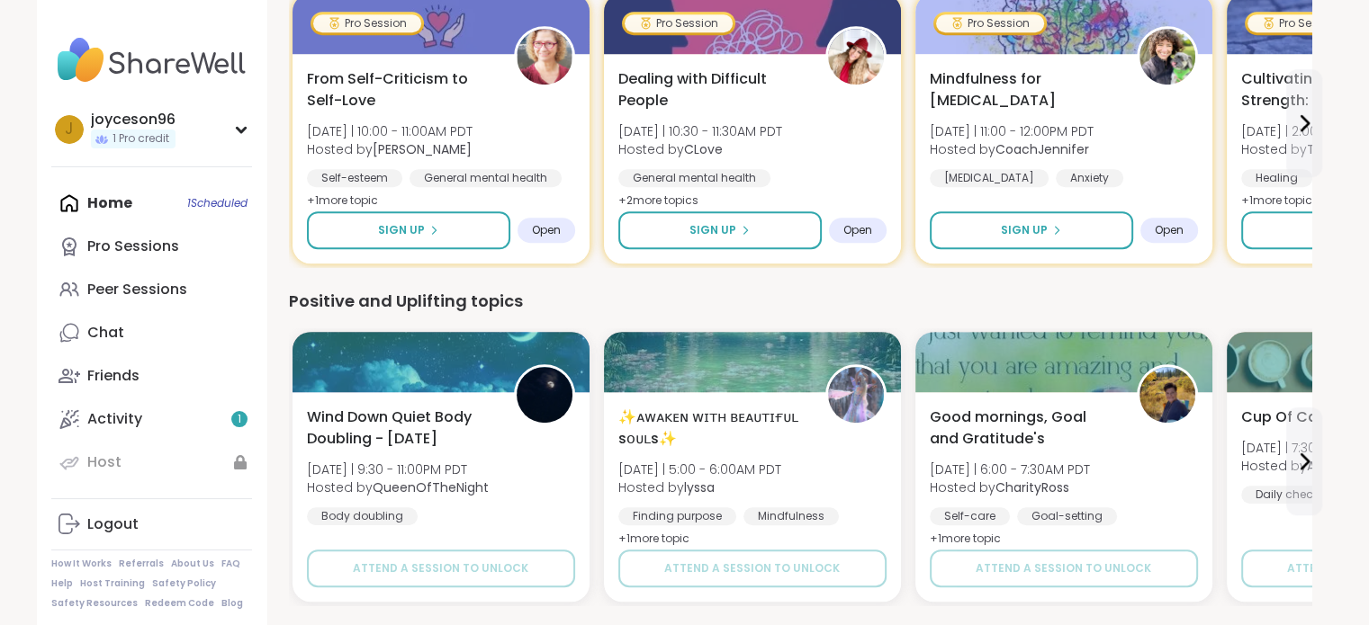
click at [184, 207] on div "Home 1 Scheduled Pro Sessions Peer Sessions Chat Friends Activity 1 Host" at bounding box center [151, 333] width 201 height 302
click at [105, 200] on div "Home 1 Scheduled Pro Sessions Peer Sessions Chat Friends Activity 1 Host" at bounding box center [151, 333] width 201 height 302
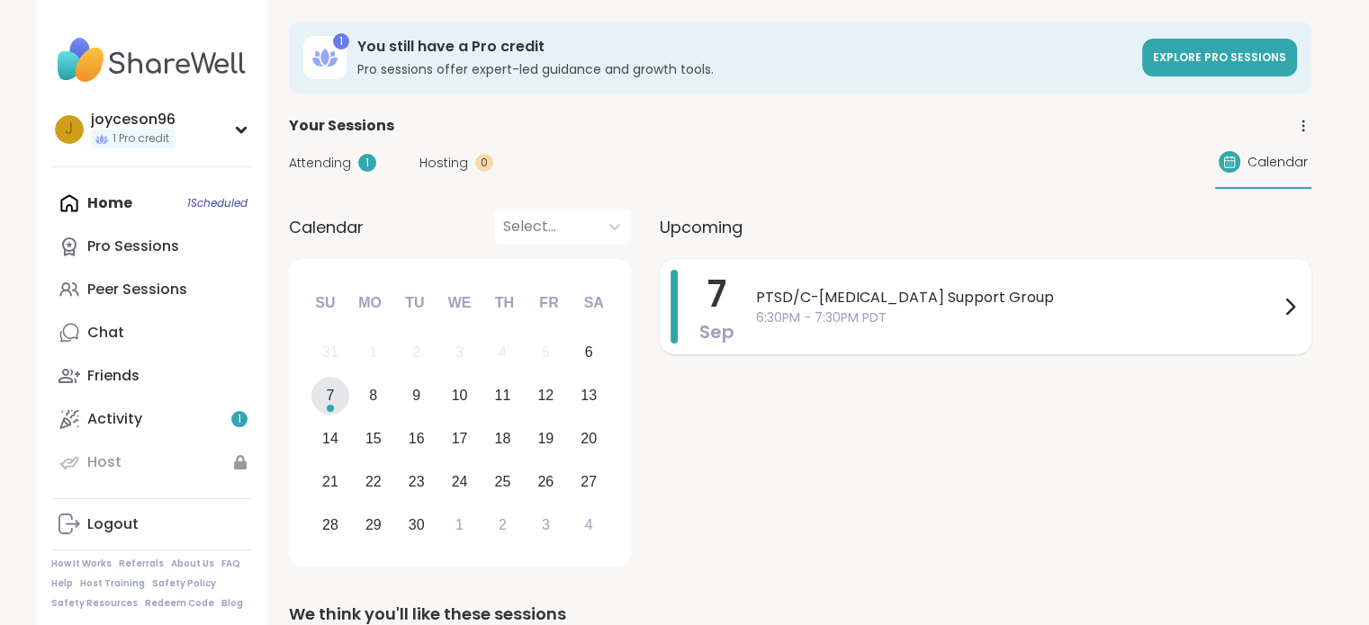
click at [883, 301] on span "PTSD/C-[MEDICAL_DATA] Support Group" at bounding box center [1017, 298] width 523 height 22
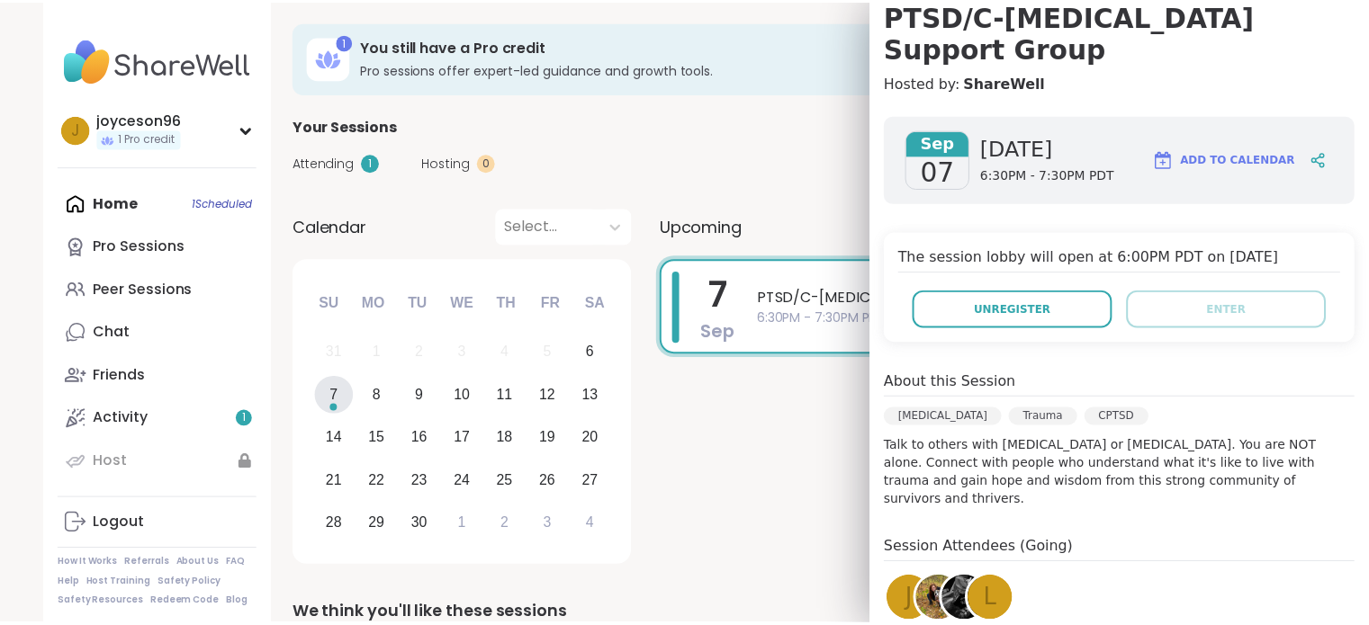
scroll to position [270, 0]
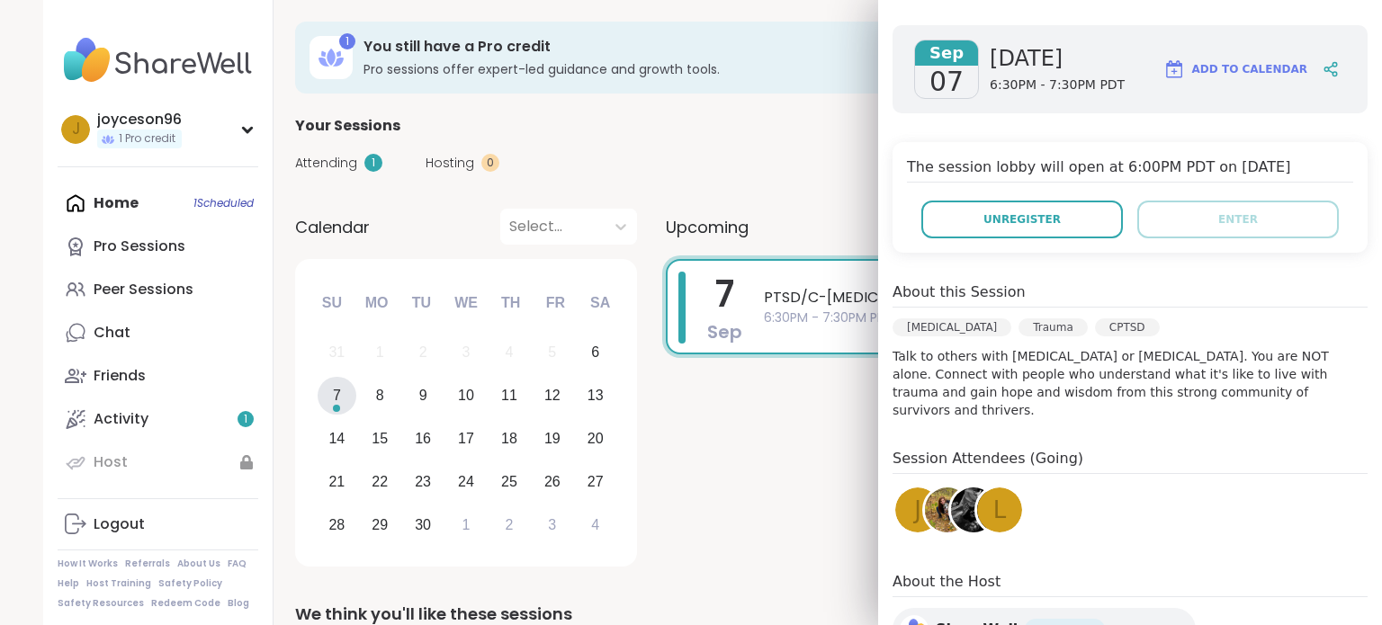
click at [750, 427] on div "[DATE] PTSD/C-[MEDICAL_DATA] Support Group 6:30PM - 7:30PM PDT" at bounding box center [992, 416] width 652 height 314
